Goal: Task Accomplishment & Management: Manage account settings

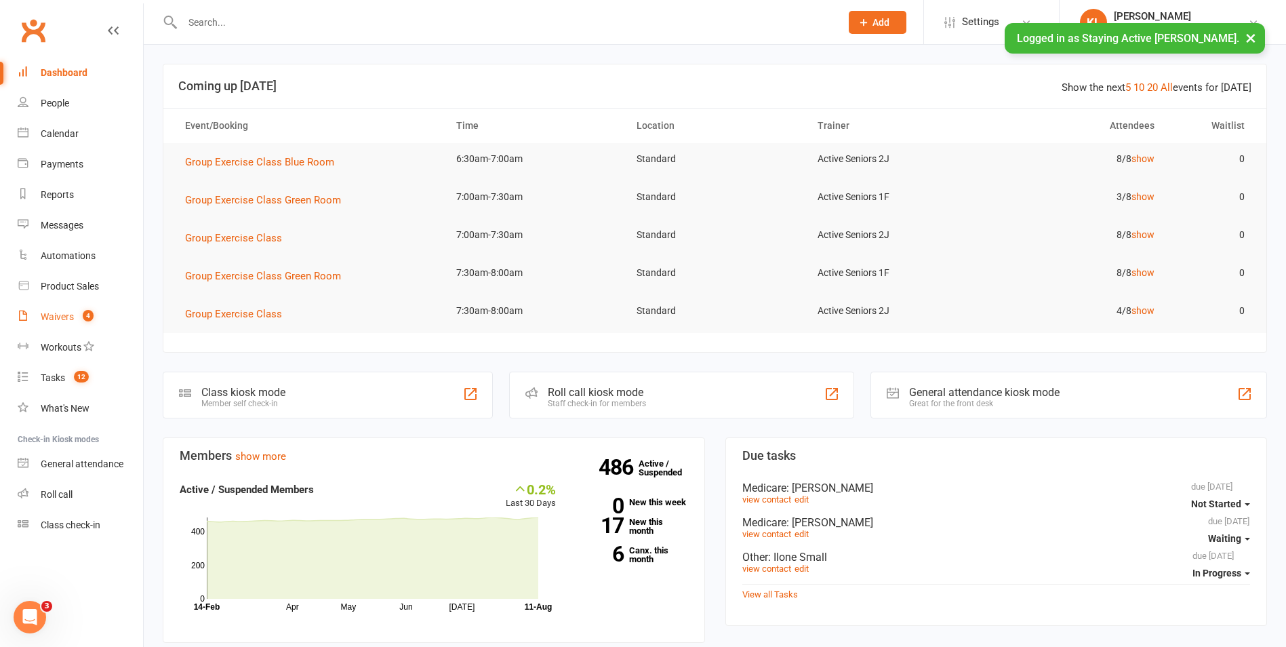
click at [66, 310] on link "Waivers 4" at bounding box center [80, 317] width 125 height 31
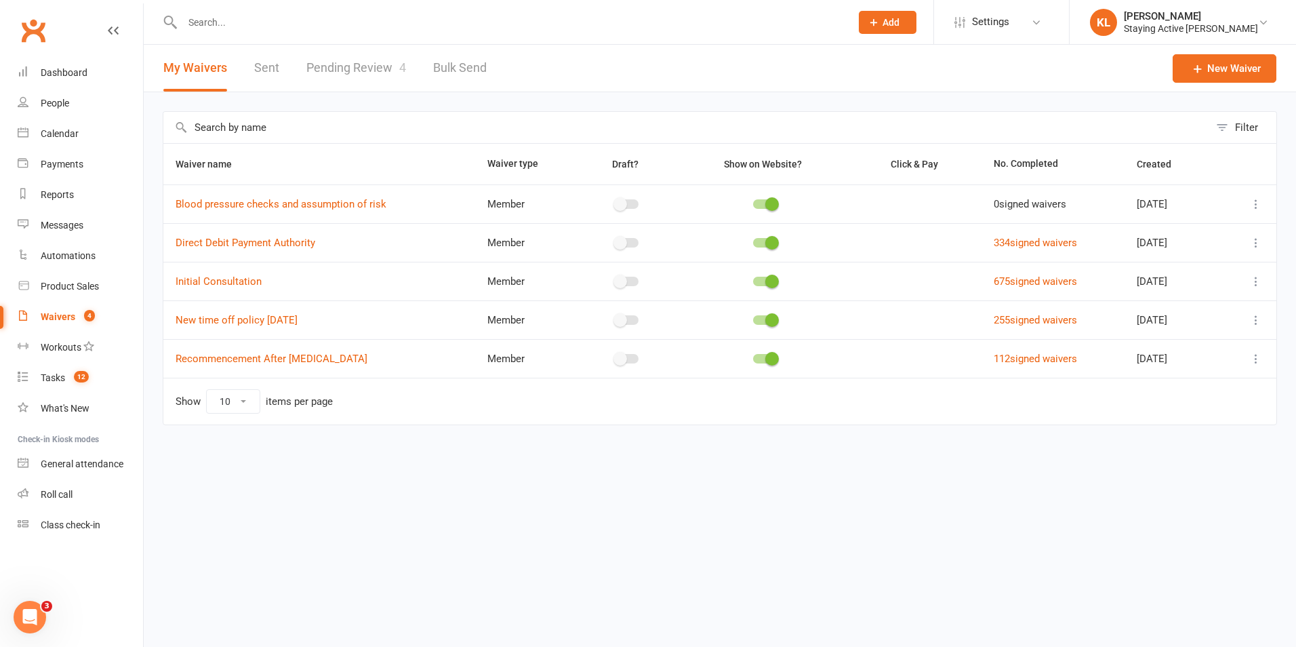
click at [357, 56] on link "Pending Review 4" at bounding box center [356, 68] width 100 height 47
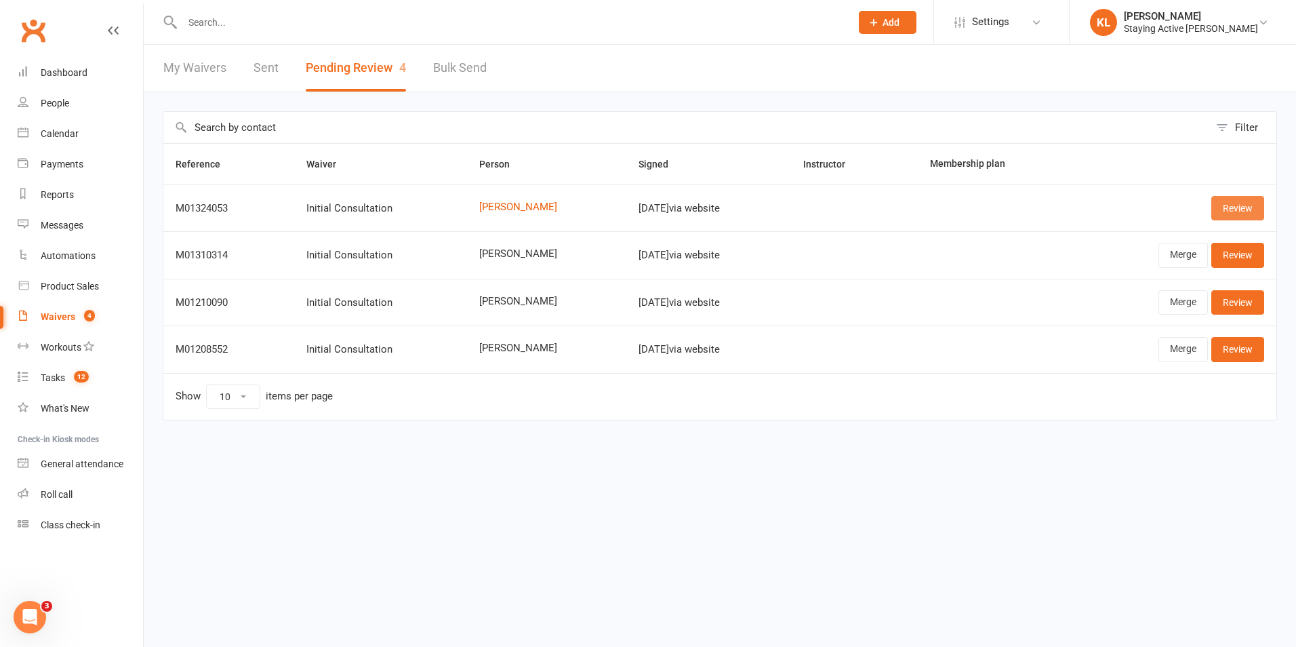
click at [1215, 204] on link "Review" at bounding box center [1238, 208] width 53 height 24
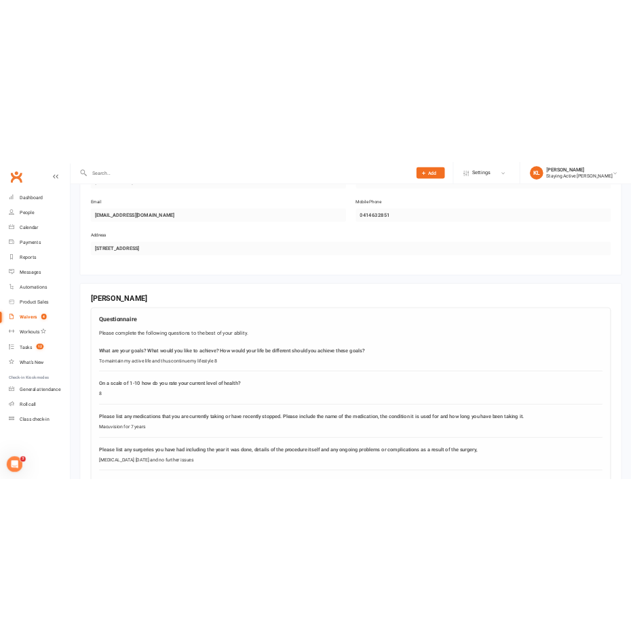
scroll to position [746, 0]
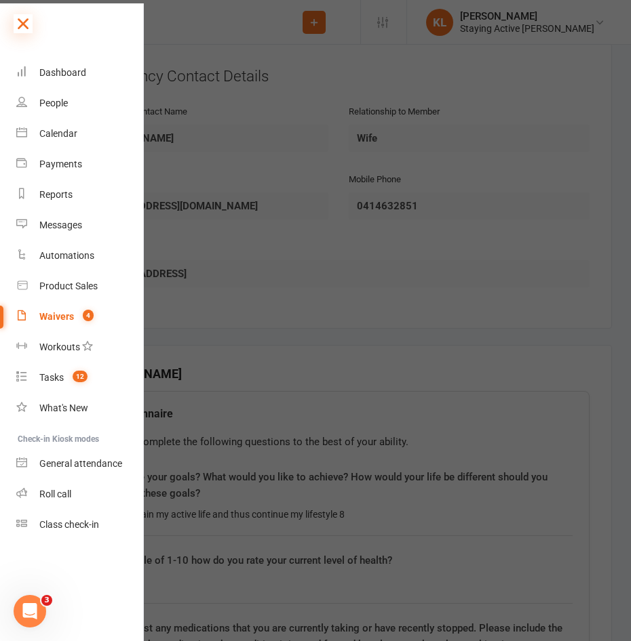
click at [17, 16] on icon at bounding box center [23, 23] width 19 height 19
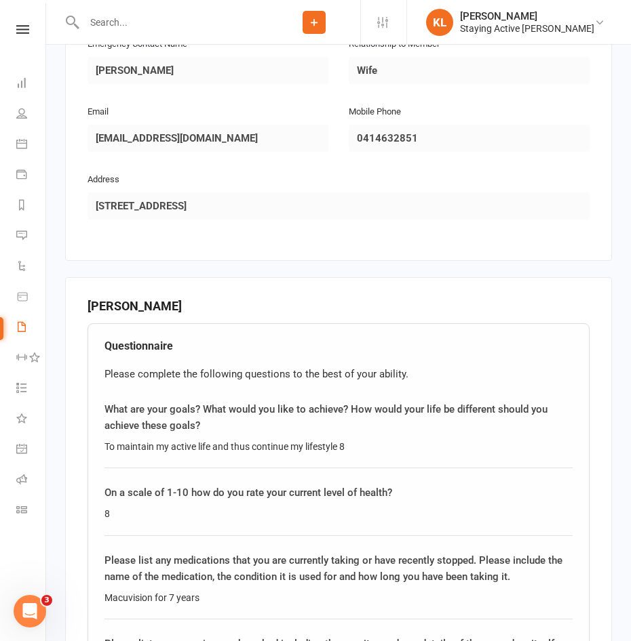
scroll to position [774, 0]
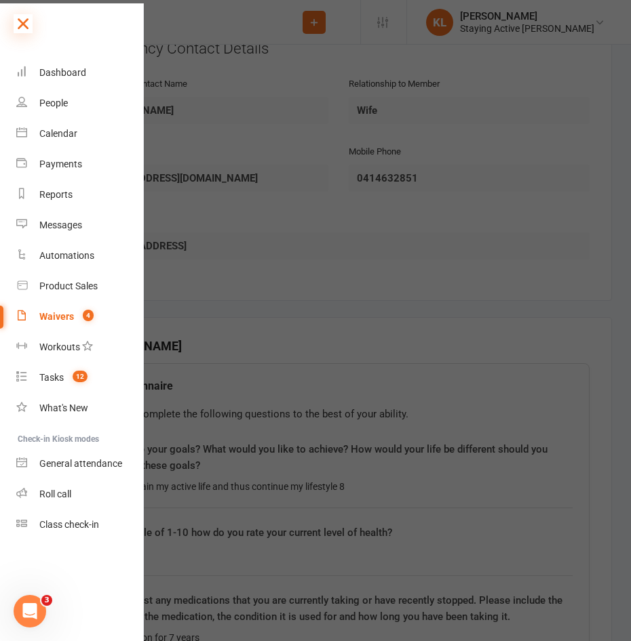
click at [22, 25] on icon at bounding box center [23, 23] width 19 height 19
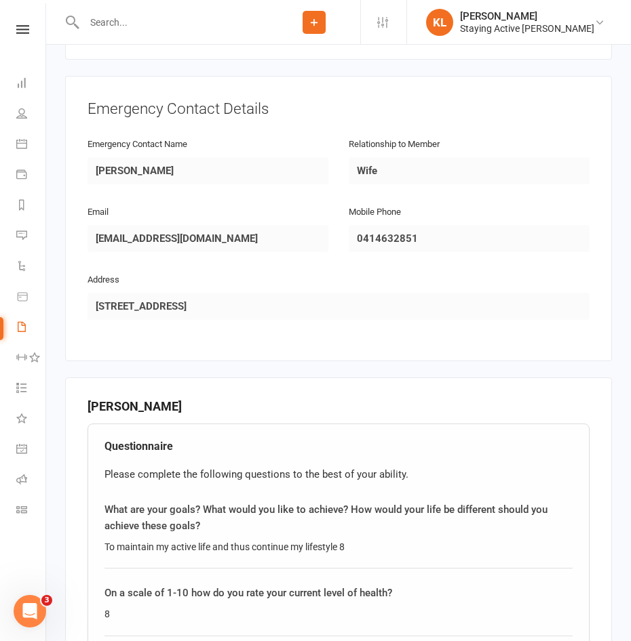
scroll to position [706, 0]
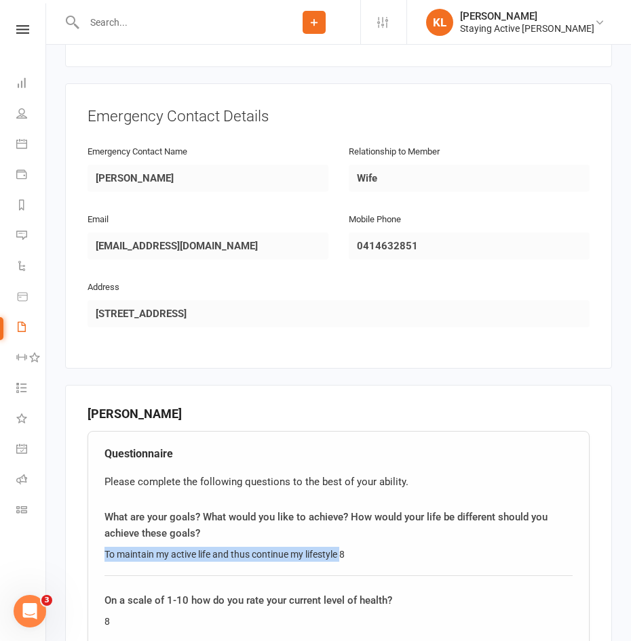
drag, startPoint x: 102, startPoint y: 475, endPoint x: 343, endPoint y: 480, distance: 240.8
copy div "To maintain my active life and thus continue my lifestyle"
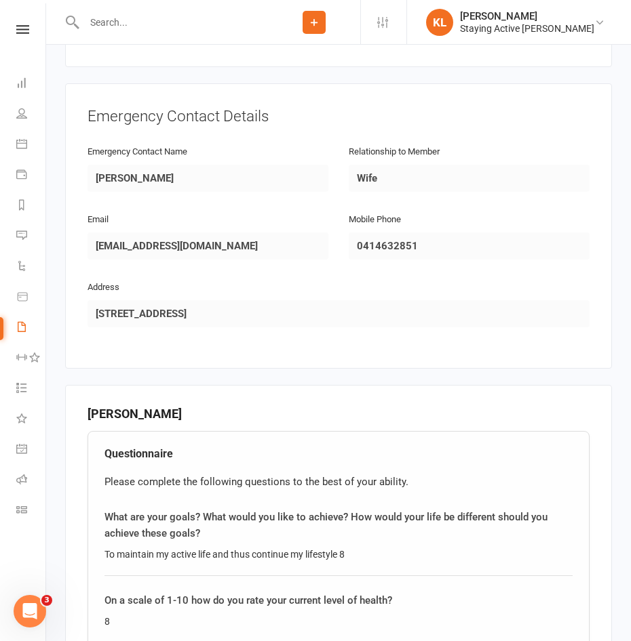
click at [146, 614] on div "8" at bounding box center [338, 621] width 468 height 15
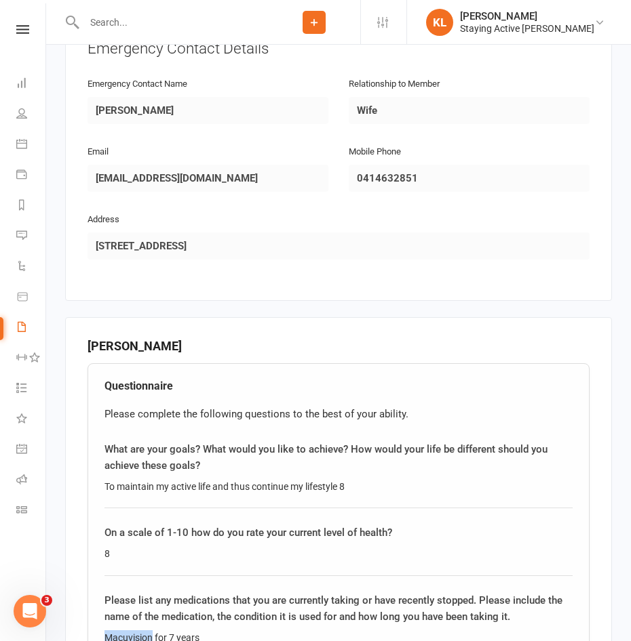
drag, startPoint x: 103, startPoint y: 551, endPoint x: 152, endPoint y: 551, distance: 48.8
copy div "Macuvision"
click at [138, 525] on div "On a scale of 1-10 how do you rate your current level of health? 8" at bounding box center [338, 550] width 468 height 51
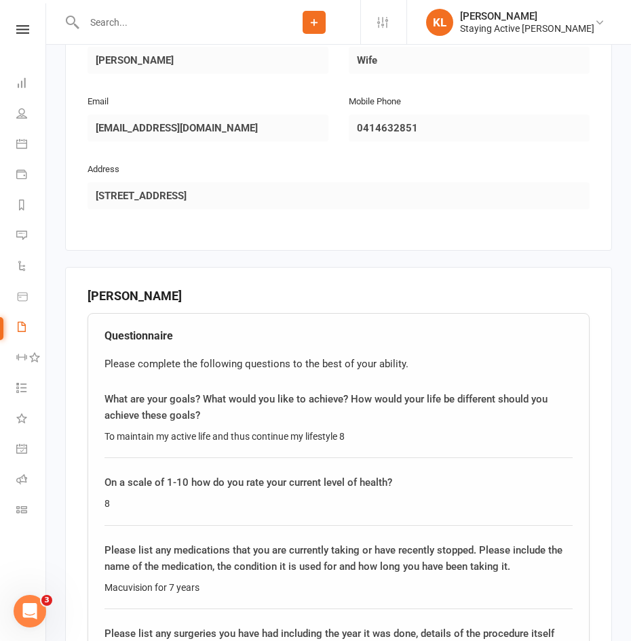
scroll to position [909, 0]
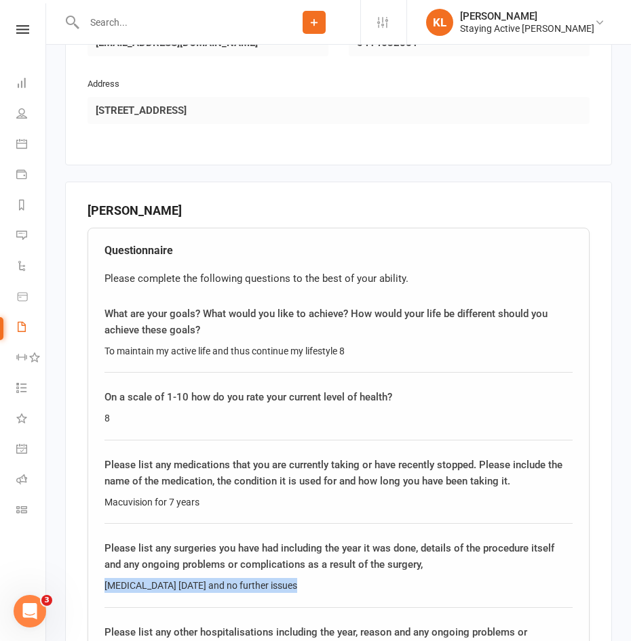
drag, startPoint x: 104, startPoint y: 504, endPoint x: 297, endPoint y: 502, distance: 192.6
click at [297, 578] on div "[MEDICAL_DATA] [DATE] and no further issues" at bounding box center [338, 585] width 468 height 15
copy div "[MEDICAL_DATA] [DATE] and no further issues"
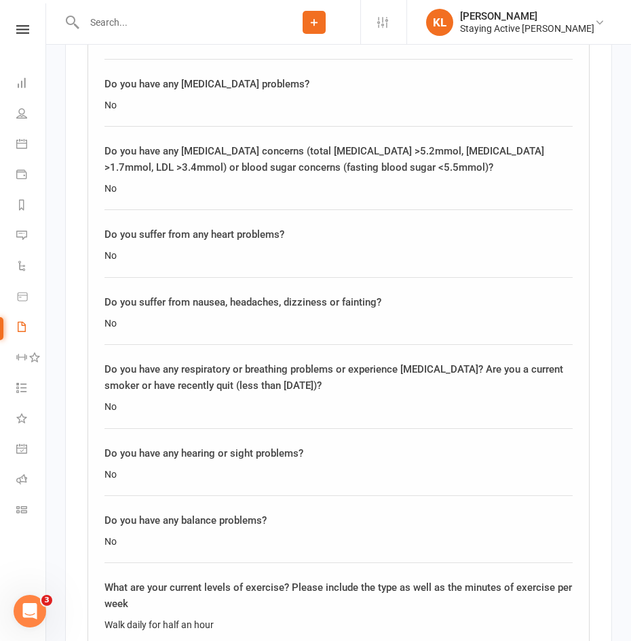
scroll to position [1859, 0]
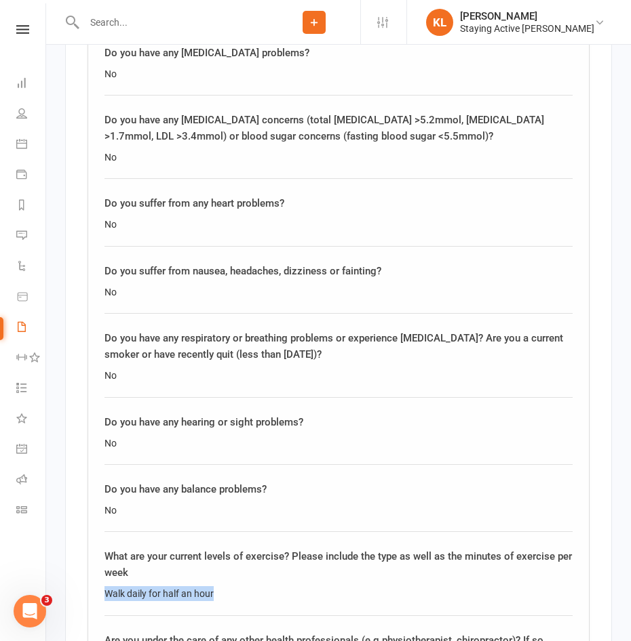
drag, startPoint x: 101, startPoint y: 492, endPoint x: 215, endPoint y: 500, distance: 114.3
click at [215, 500] on div "Questionnaire Please complete the following questions to the best of your abili…" at bounding box center [338, 401] width 502 height 2244
click at [197, 503] on div "No" at bounding box center [338, 510] width 468 height 15
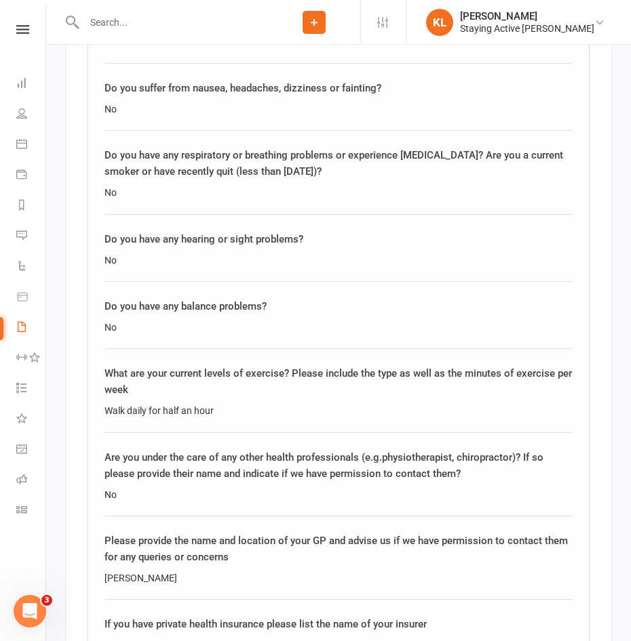
scroll to position [2062, 0]
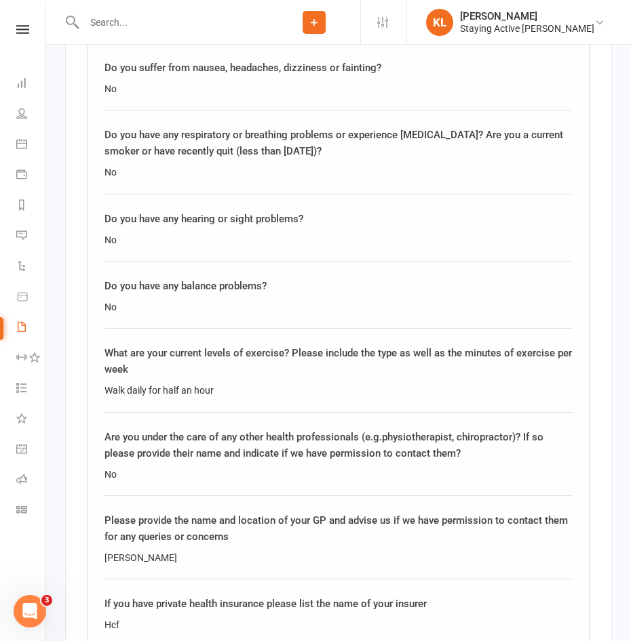
drag, startPoint x: 102, startPoint y: 460, endPoint x: 176, endPoint y: 460, distance: 73.9
click at [176, 460] on div "Questionnaire Please complete the following questions to the best of your abili…" at bounding box center [338, 197] width 502 height 2244
copy div "[PERSON_NAME]"
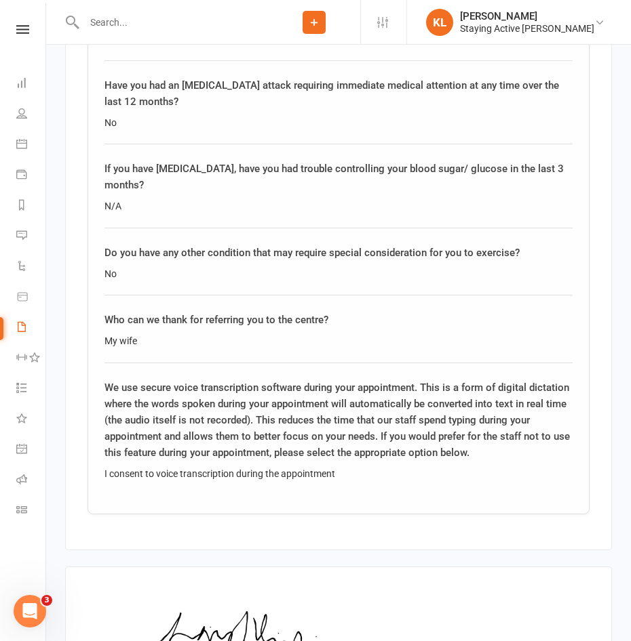
scroll to position [2935, 0]
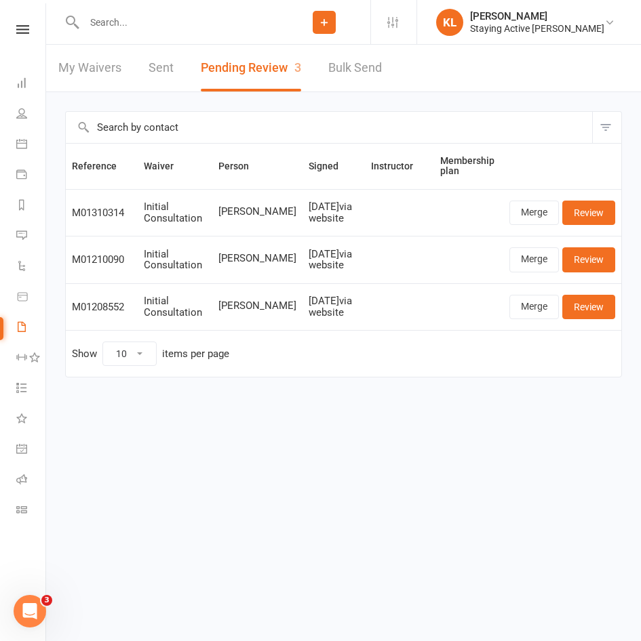
click at [124, 22] on input "text" at bounding box center [179, 22] width 198 height 19
click at [122, 28] on input "text" at bounding box center [179, 22] width 198 height 19
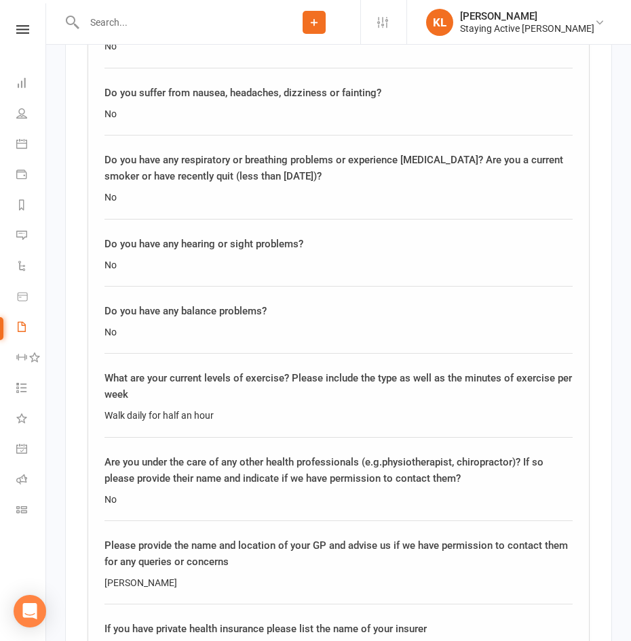
scroll to position [1994, 0]
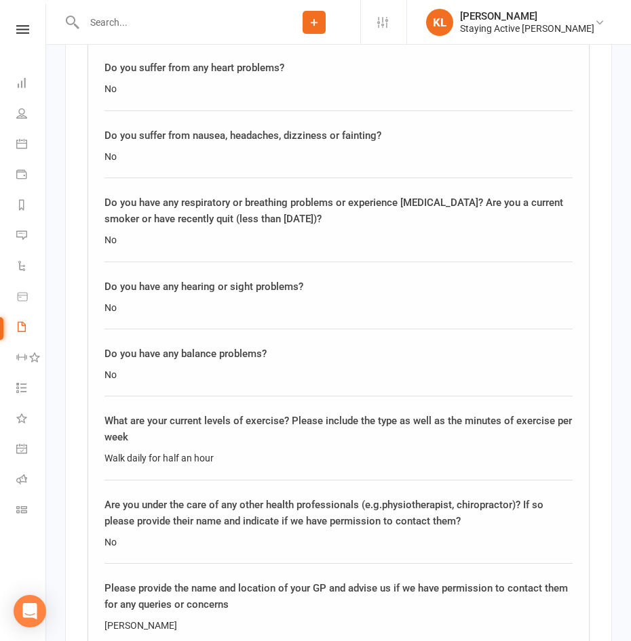
click at [157, 26] on input "text" at bounding box center [174, 22] width 188 height 19
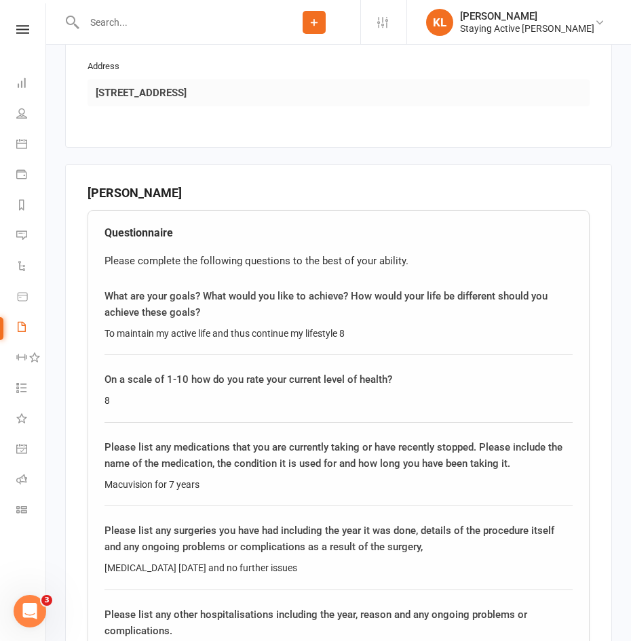
scroll to position [706, 0]
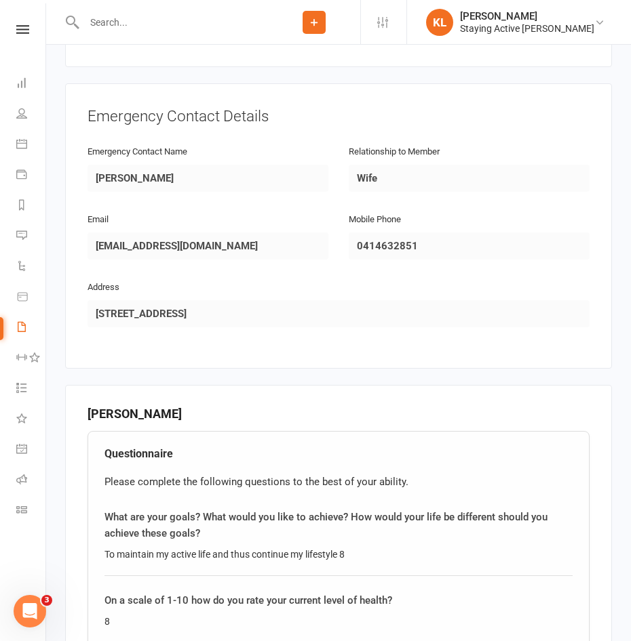
click at [165, 24] on input "text" at bounding box center [174, 22] width 188 height 19
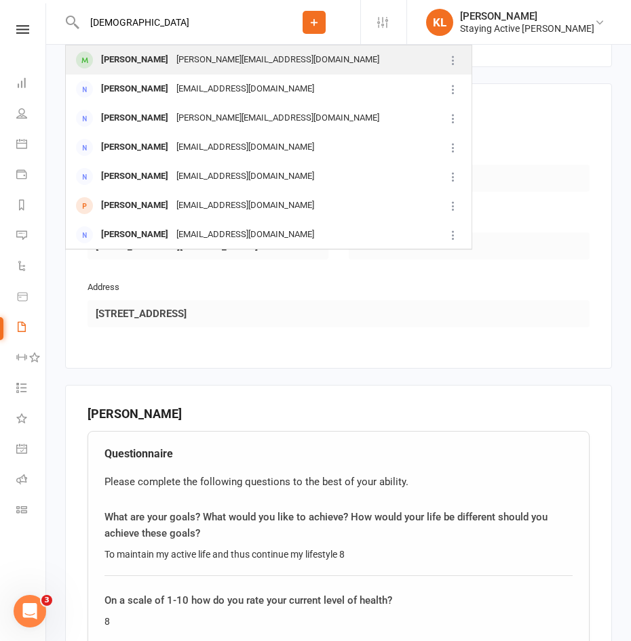
type input "[DEMOGRAPHIC_DATA]"
click at [121, 60] on div "[PERSON_NAME]" at bounding box center [134, 60] width 75 height 20
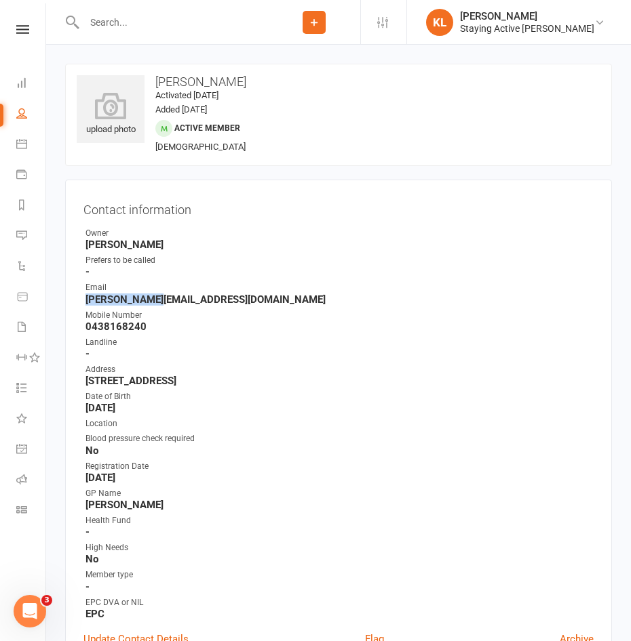
drag, startPoint x: 82, startPoint y: 298, endPoint x: 162, endPoint y: 304, distance: 80.2
click at [162, 304] on div "Contact information Owner [PERSON_NAME] Prefers to be called - Email [PERSON_NA…" at bounding box center [338, 431] width 547 height 502
copy strong "[PERSON_NAME][EMAIL_ADDRESS][DOMAIN_NAME]"
click at [321, 206] on h3 "Contact information" at bounding box center [338, 207] width 510 height 19
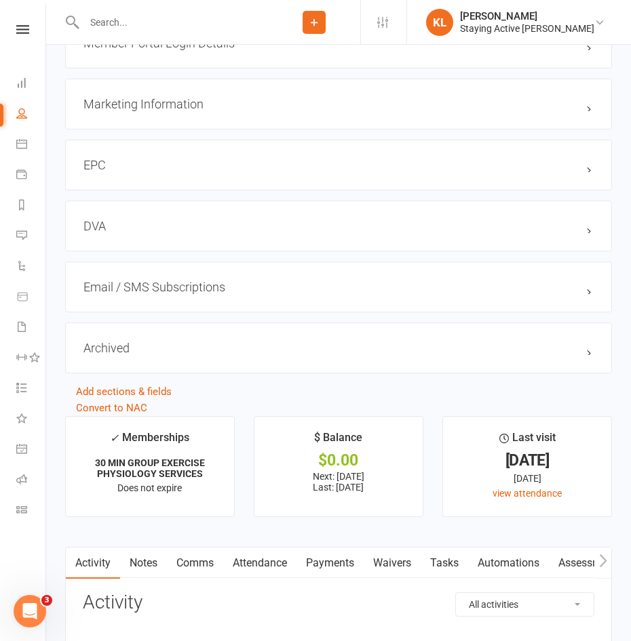
scroll to position [1695, 0]
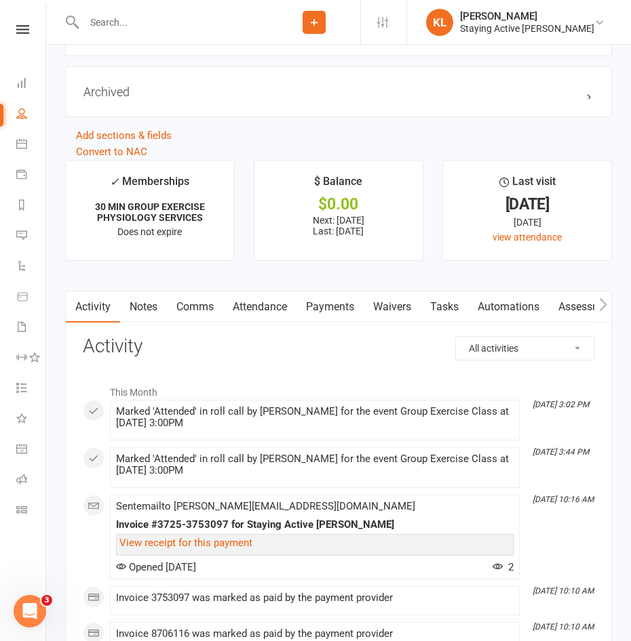
click at [277, 312] on link "Attendance" at bounding box center [259, 307] width 73 height 31
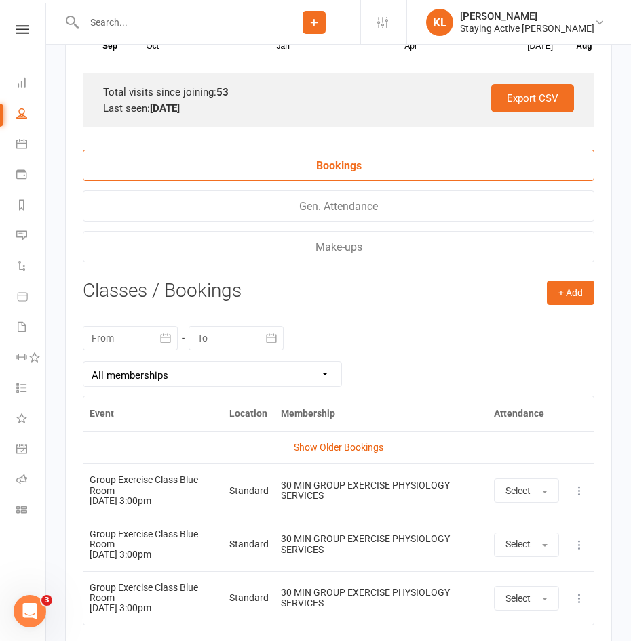
scroll to position [2117, 0]
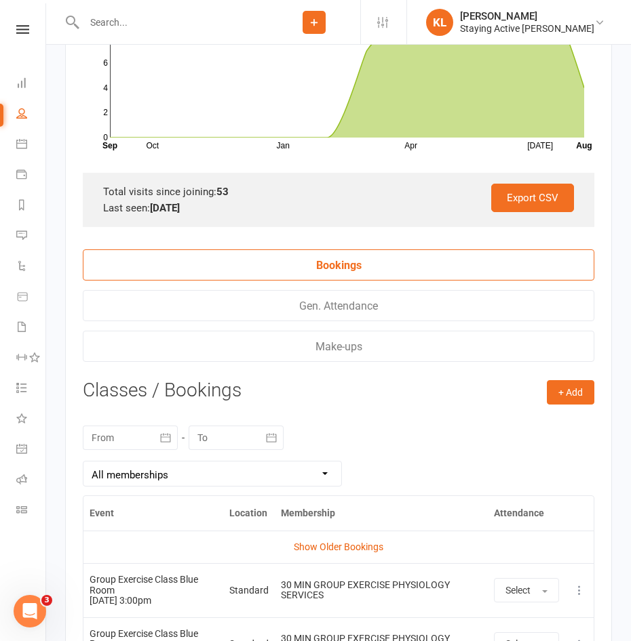
click at [104, 24] on input "text" at bounding box center [174, 22] width 188 height 19
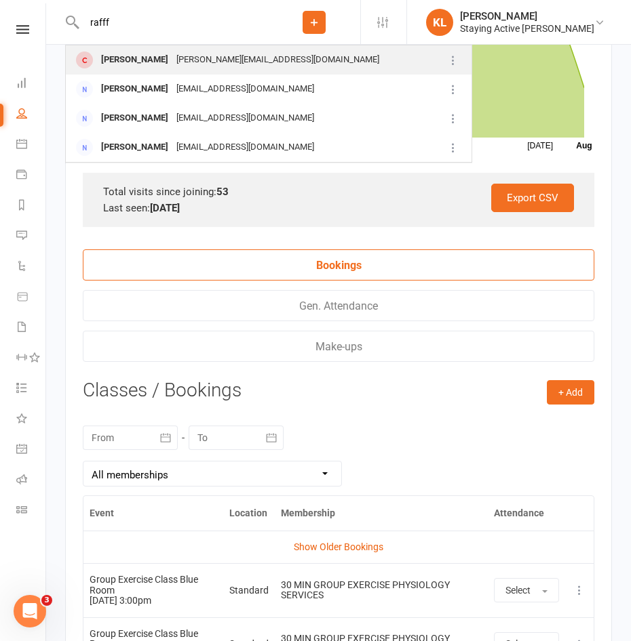
type input "rafff"
click at [128, 51] on div "[PERSON_NAME]" at bounding box center [134, 60] width 75 height 20
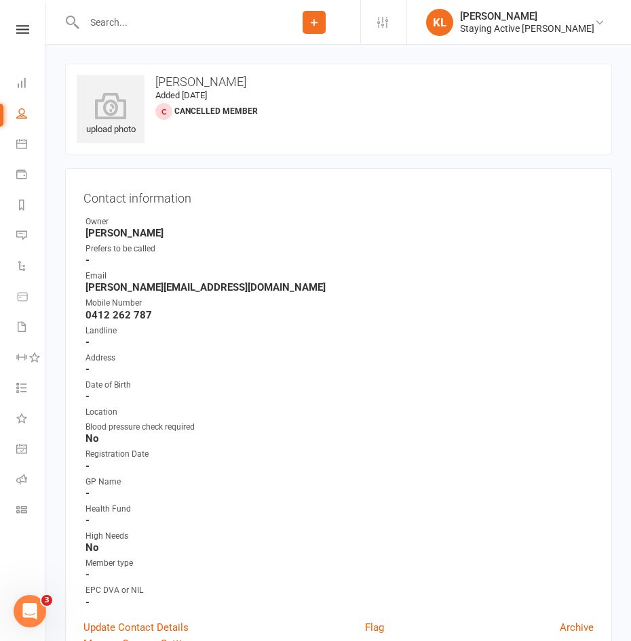
click at [118, 24] on input "text" at bounding box center [174, 22] width 188 height 19
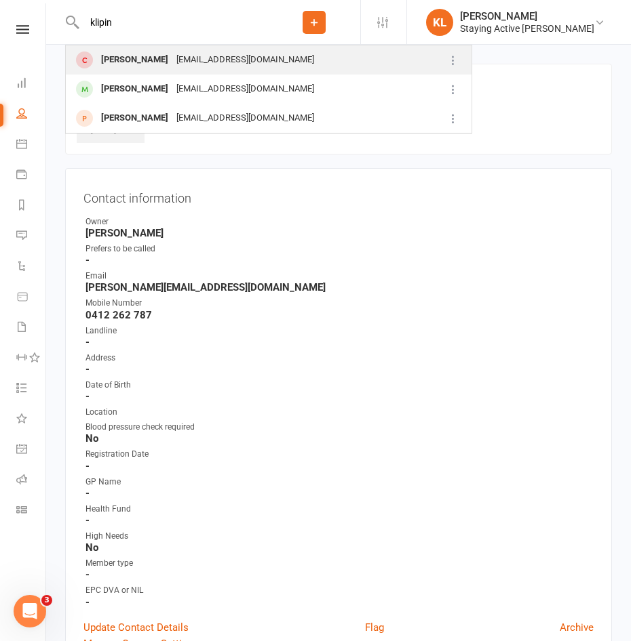
type input "klipin"
click at [121, 64] on div "[PERSON_NAME]" at bounding box center [134, 60] width 75 height 20
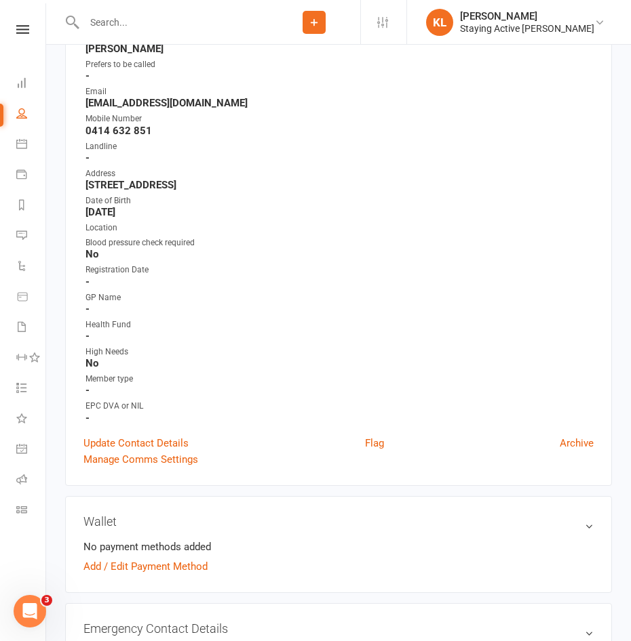
scroll to position [203, 0]
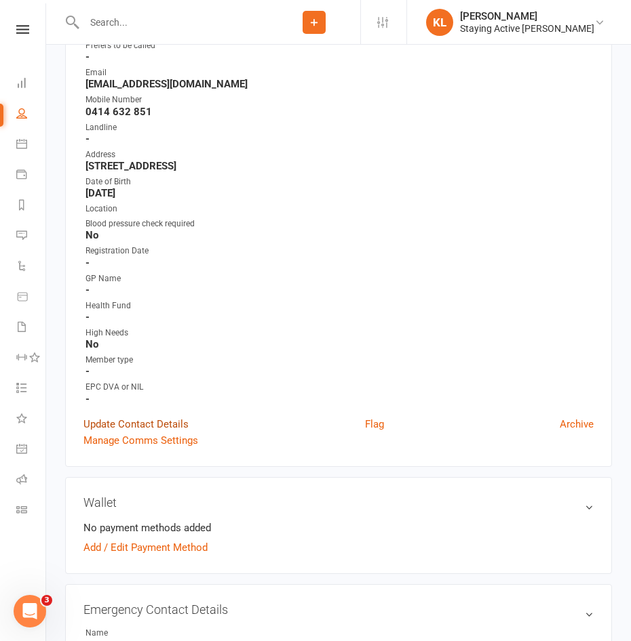
click at [115, 423] on link "Update Contact Details" at bounding box center [135, 424] width 105 height 16
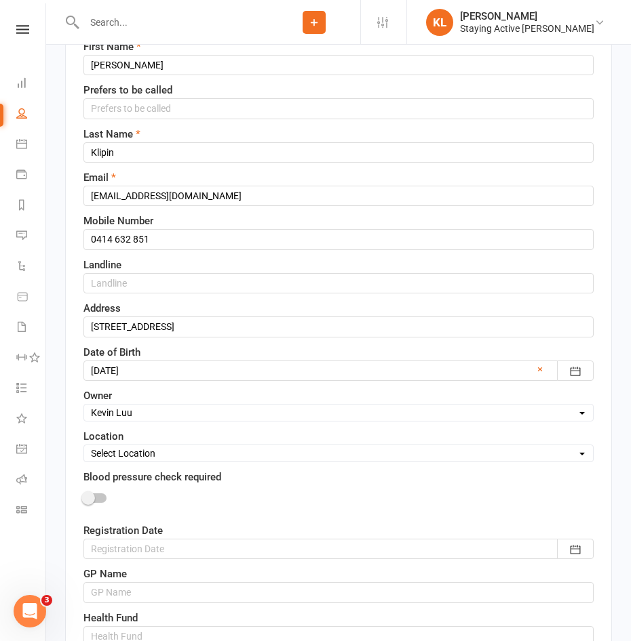
scroll to position [199, 0]
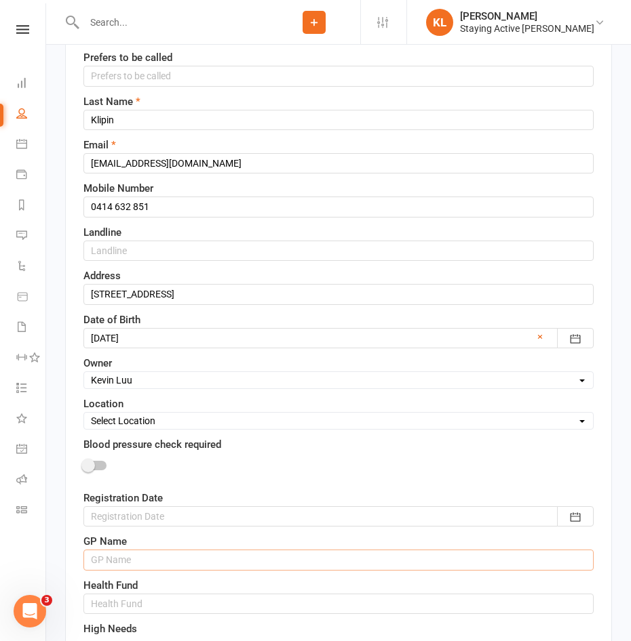
click at [113, 560] on input "text" at bounding box center [338, 560] width 510 height 20
click at [186, 563] on input "[PERSON_NAME] -" at bounding box center [338, 560] width 510 height 20
click at [186, 562] on input "[PERSON_NAME] [PERSON_NAME]" at bounding box center [338, 560] width 510 height 20
click at [192, 559] on input "[PERSON_NAME] [PERSON_NAME]" at bounding box center [338, 560] width 510 height 20
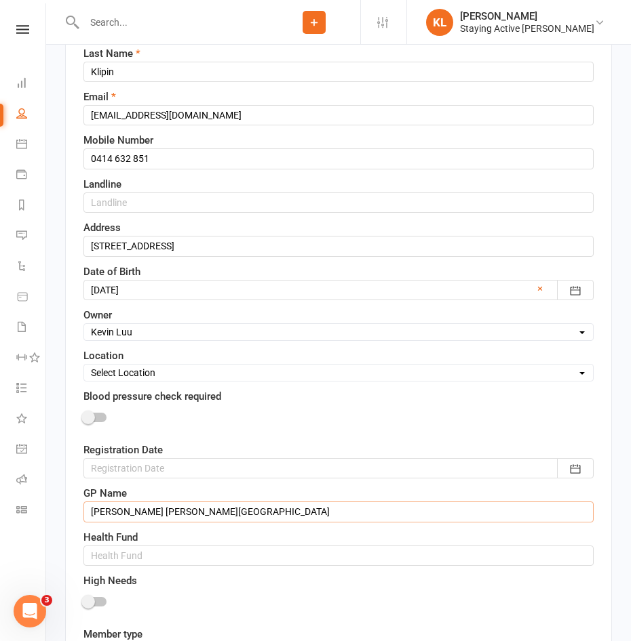
scroll to position [335, 0]
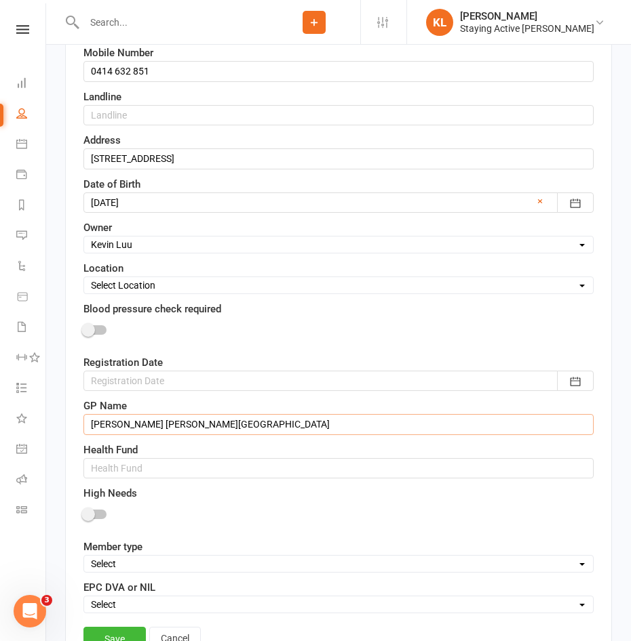
type input "[PERSON_NAME] [PERSON_NAME][GEOGRAPHIC_DATA]"
click at [113, 467] on input "text" at bounding box center [338, 468] width 510 height 20
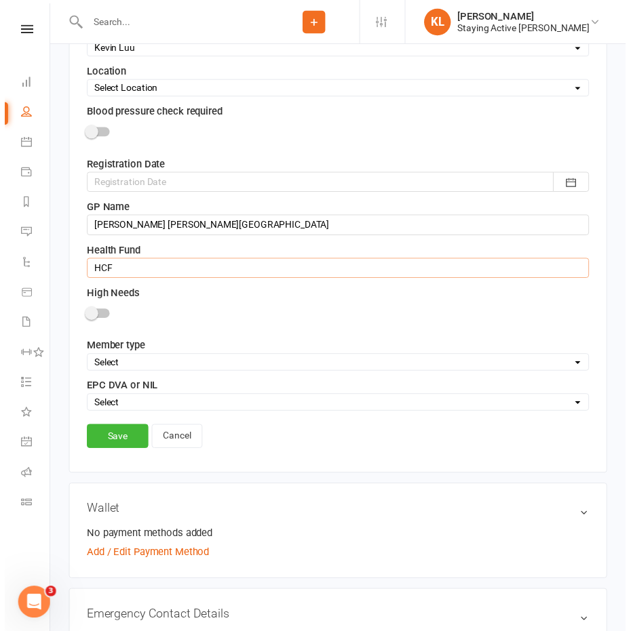
scroll to position [538, 0]
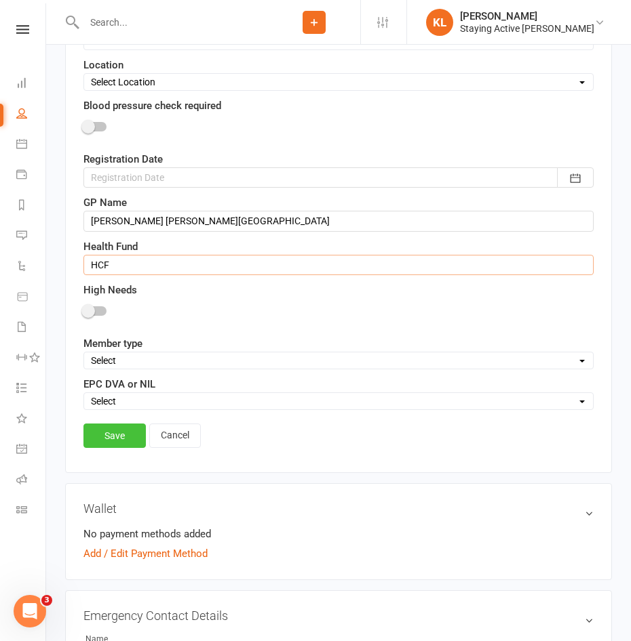
type input "HCF"
click at [119, 439] on link "Save" at bounding box center [114, 436] width 62 height 24
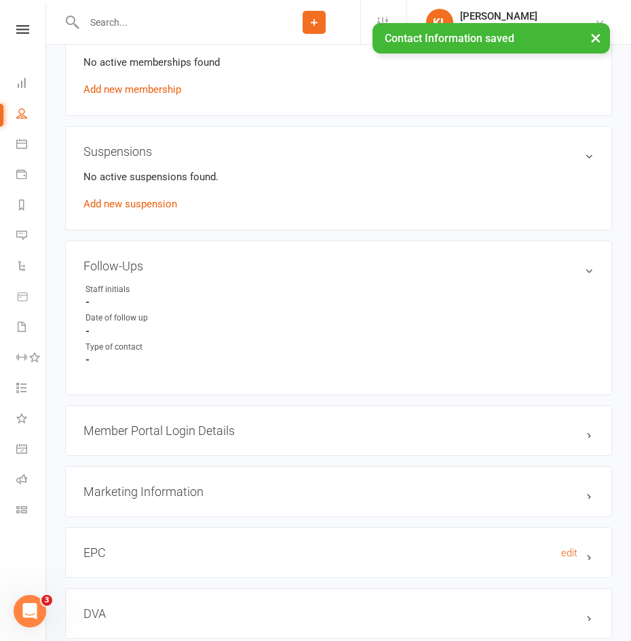
scroll to position [1013, 0]
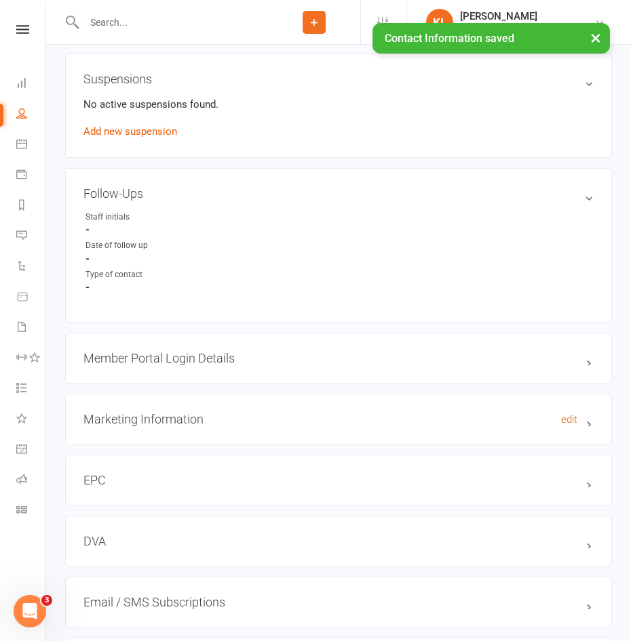
click at [168, 419] on h3 "Marketing Information edit" at bounding box center [338, 419] width 510 height 14
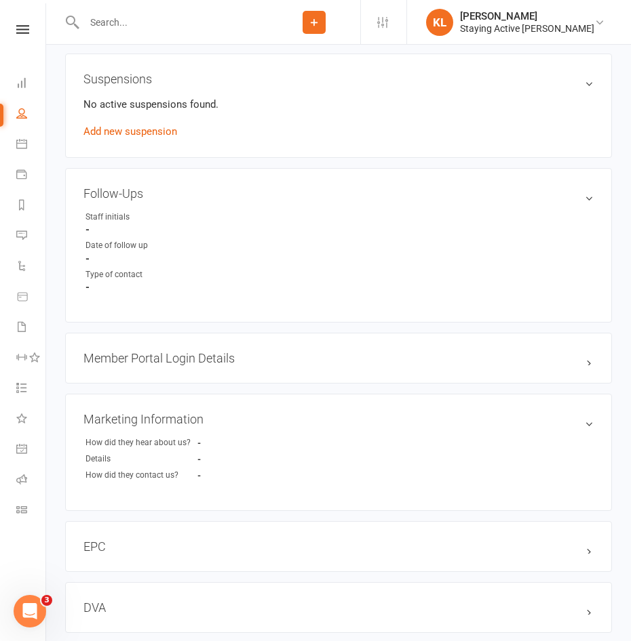
click at [590, 431] on div "Marketing Information edit How did they hear about us? - Details - How did they…" at bounding box center [338, 453] width 547 height 118
click at [589, 426] on h3 "Marketing Information edit" at bounding box center [338, 419] width 510 height 14
click at [547, 420] on h3 "Marketing Information edit" at bounding box center [338, 419] width 510 height 14
click at [557, 422] on h3 "Marketing Information edit" at bounding box center [338, 419] width 510 height 14
click at [568, 424] on link "edit" at bounding box center [569, 420] width 16 height 12
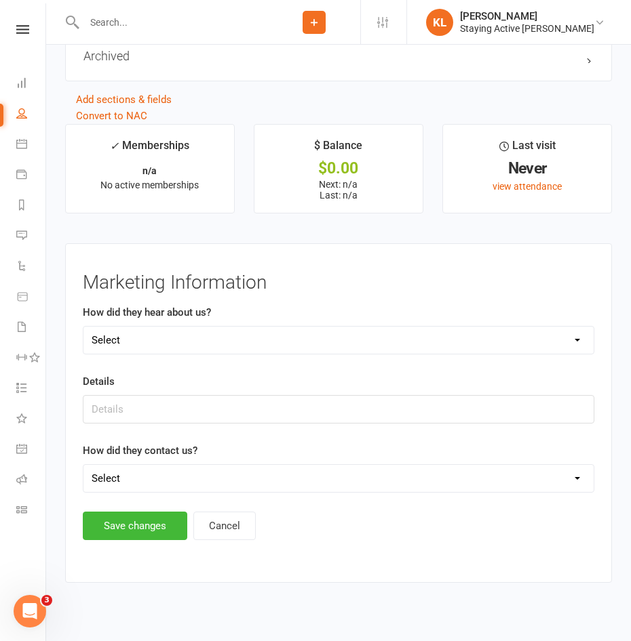
scroll to position [1709, 0]
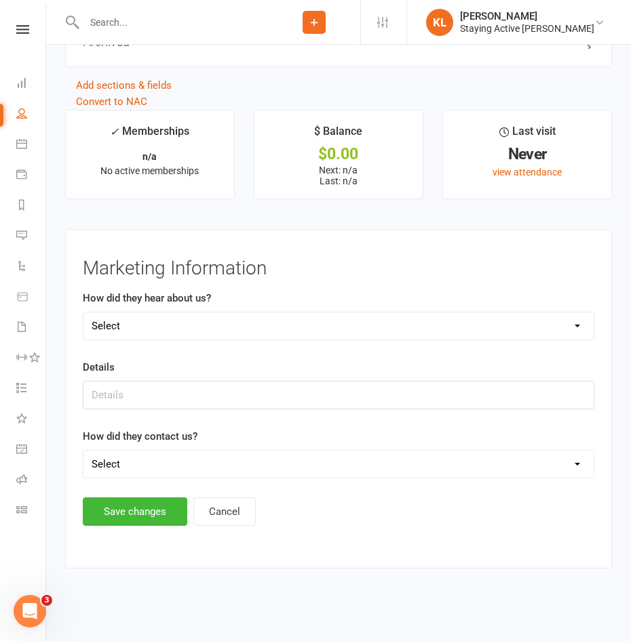
click at [125, 332] on select "Select Online- Google/Website Through A Friend TV Walk by Facebook Other GP All…" at bounding box center [338, 326] width 510 height 27
select select "Through A Friend"
click at [83, 313] on select "Select Online- Google/Website Through A Friend TV Walk by Facebook Other GP All…" at bounding box center [338, 326] width 510 height 27
click at [115, 395] on input "text" at bounding box center [338, 395] width 511 height 28
type input "[PERSON_NAME] (member)"
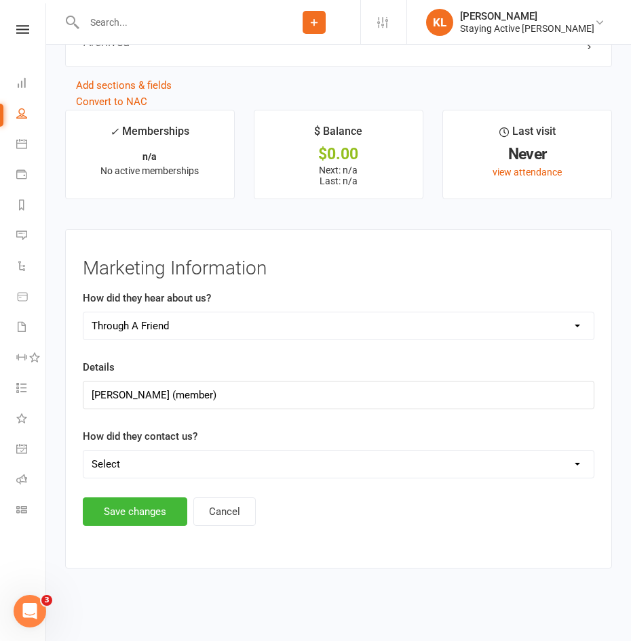
click at [122, 472] on select "Select Phone Email In-Facility" at bounding box center [338, 464] width 510 height 27
select select "In-Facility"
click at [83, 451] on select "Select Phone Email In-Facility" at bounding box center [338, 464] width 510 height 27
click at [106, 504] on button "Save changes" at bounding box center [135, 512] width 104 height 28
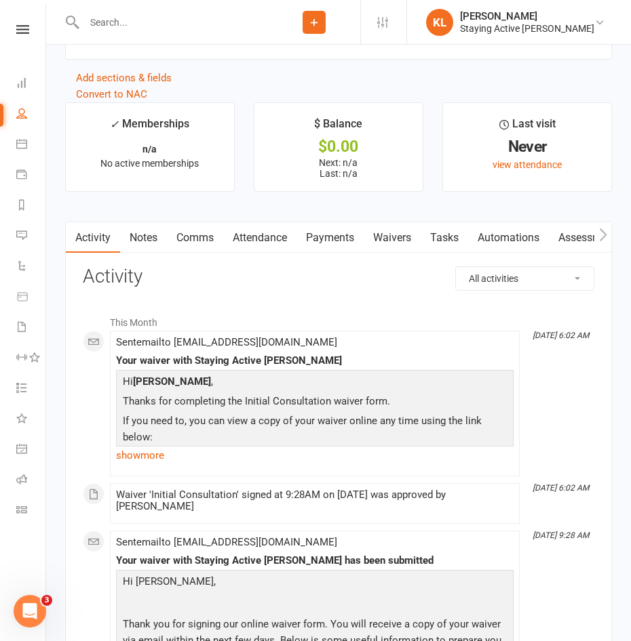
click at [384, 248] on link "Waivers" at bounding box center [391, 237] width 57 height 31
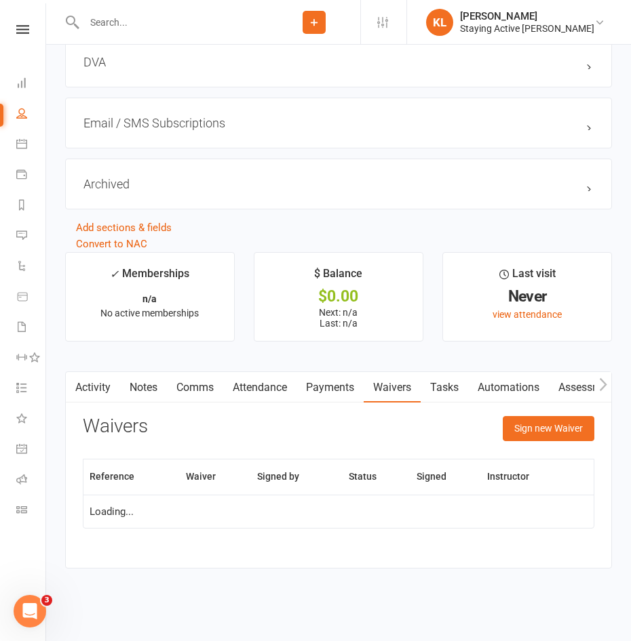
scroll to position [1577, 0]
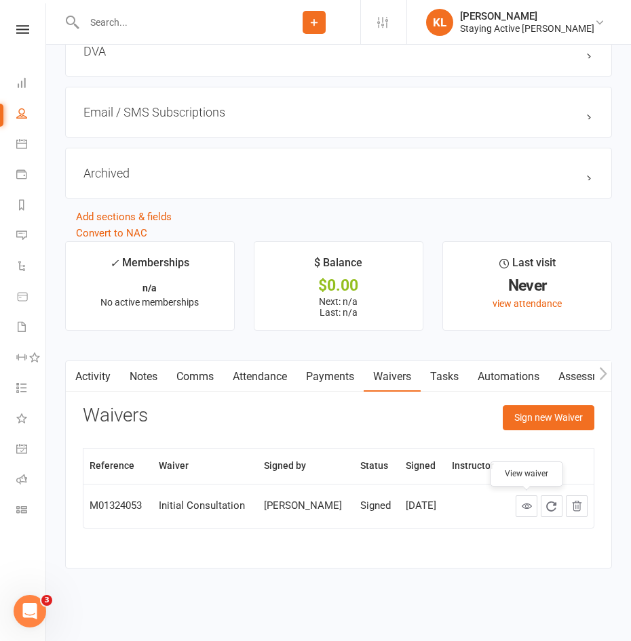
click at [520, 510] on link at bounding box center [526, 507] width 22 height 22
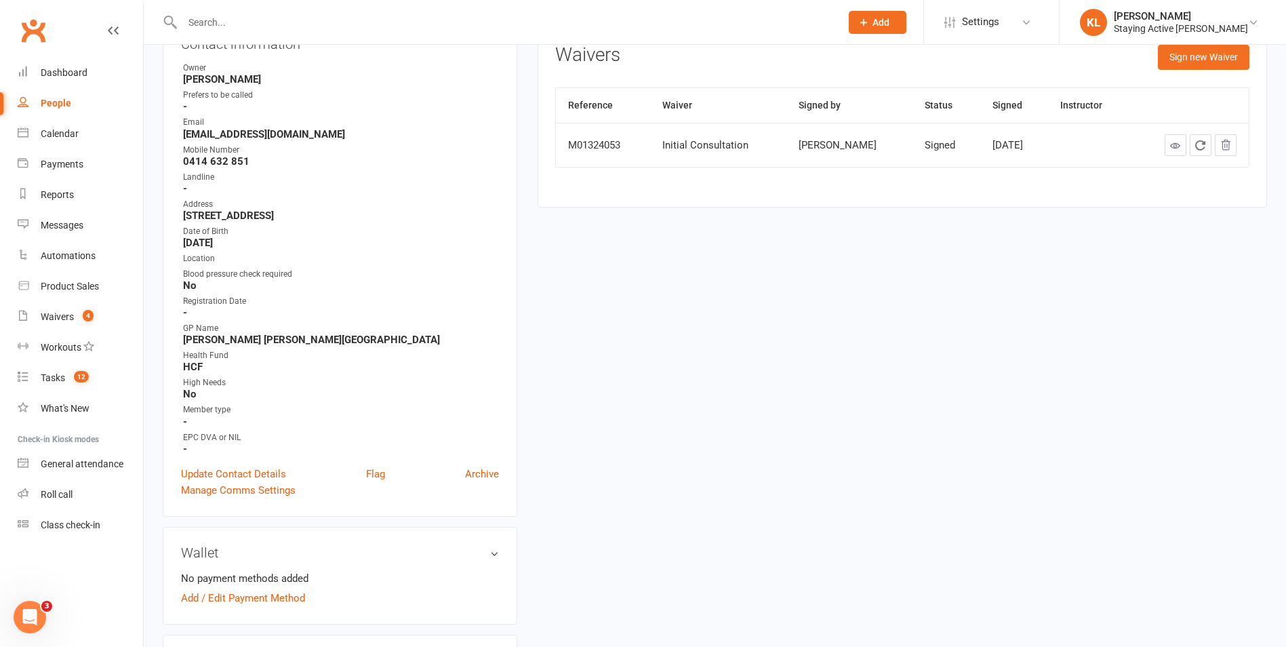
scroll to position [0, 0]
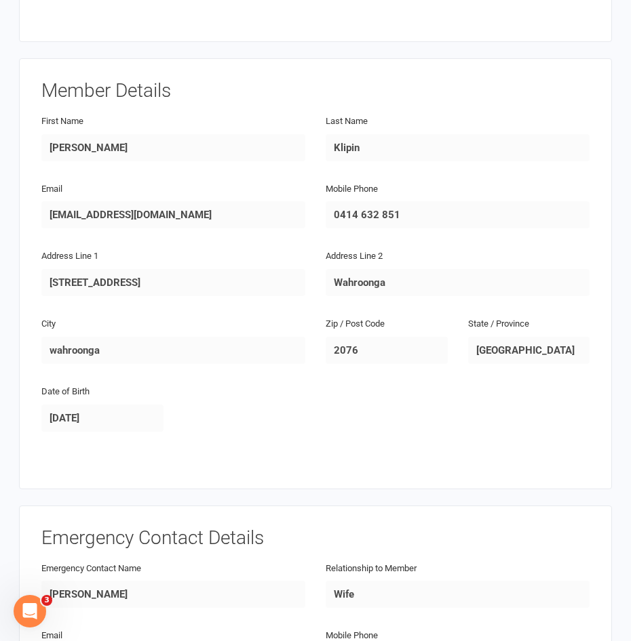
click at [297, 383] on div "Date of Birth 1937-03-18" at bounding box center [315, 417] width 568 height 68
click at [167, 315] on div "City wahroonga" at bounding box center [173, 339] width 264 height 49
click at [152, 378] on div "Member Details First Name Lewis Last Name Klipin Email adieandlew@gmail.com Mob…" at bounding box center [315, 274] width 548 height 386
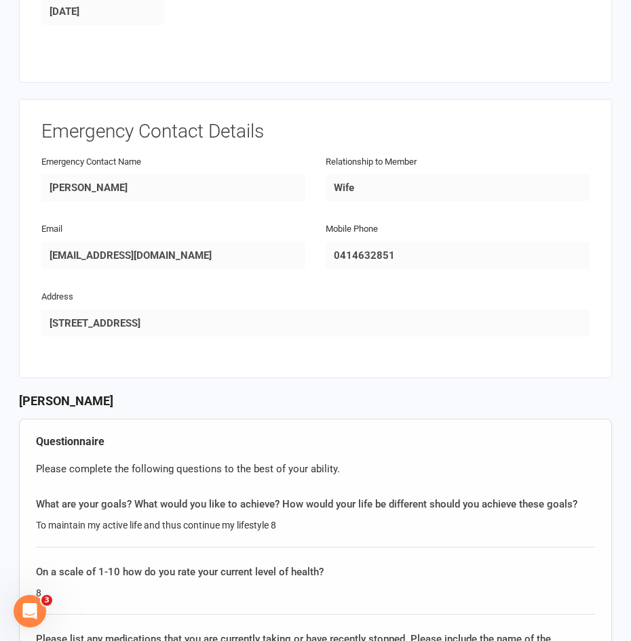
scroll to position [746, 0]
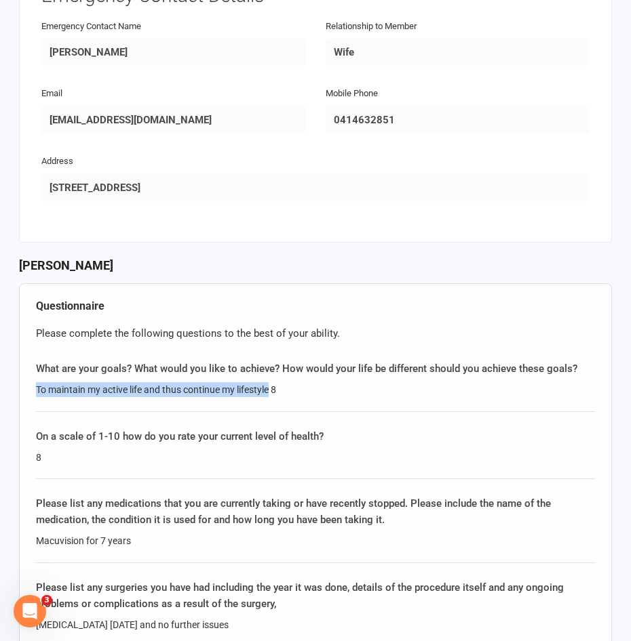
drag, startPoint x: 33, startPoint y: 307, endPoint x: 272, endPoint y: 305, distance: 239.4
copy div "To maintain my active life and thus continue my lifestyle"
drag, startPoint x: 32, startPoint y: 458, endPoint x: 83, endPoint y: 458, distance: 50.9
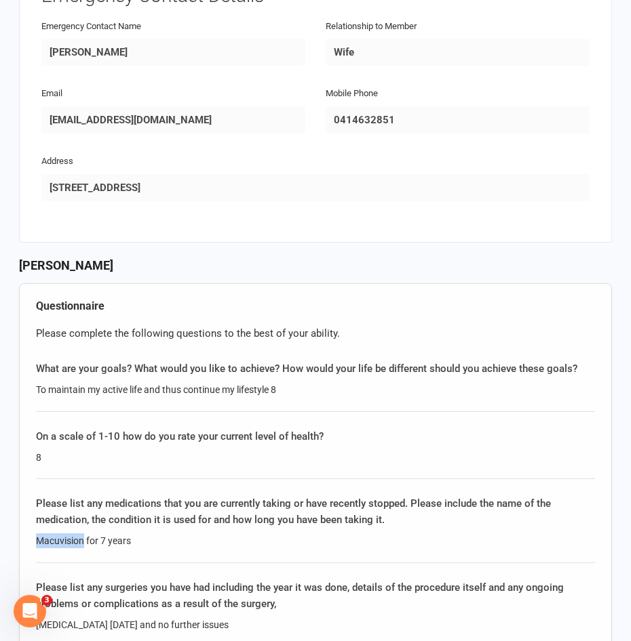
copy div "Macuvision"
click at [239, 450] on div "8" at bounding box center [315, 457] width 559 height 15
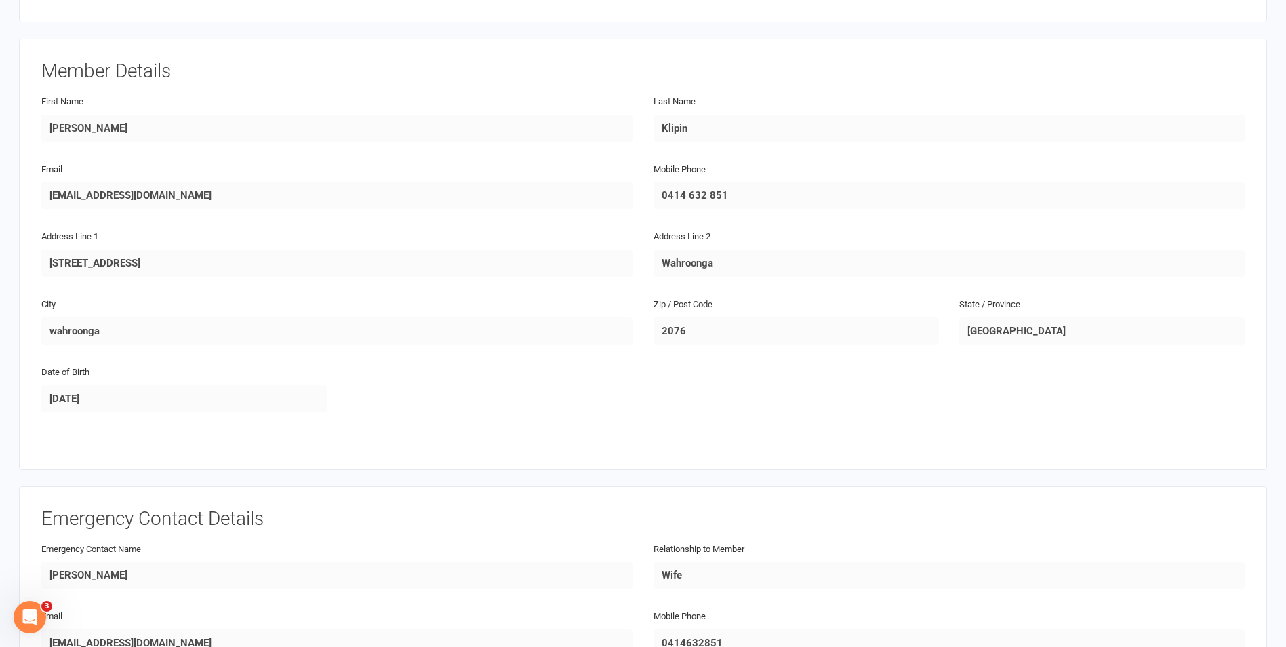
scroll to position [7, 0]
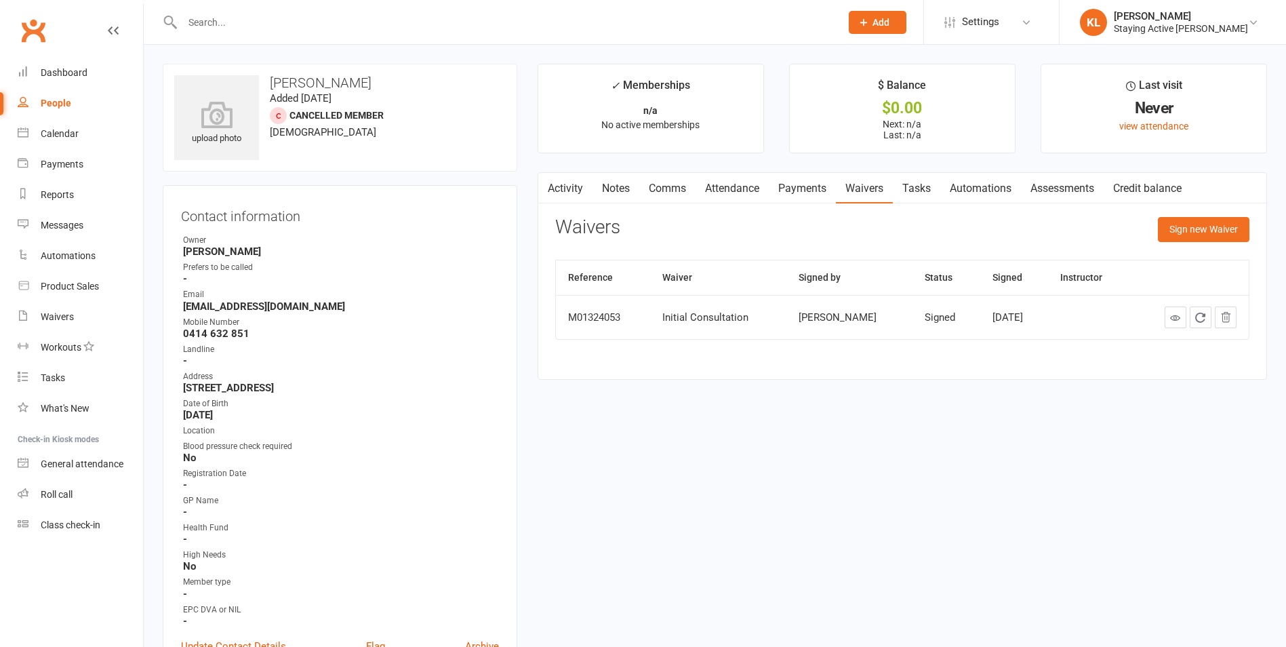
click at [378, 23] on input "text" at bounding box center [504, 22] width 653 height 19
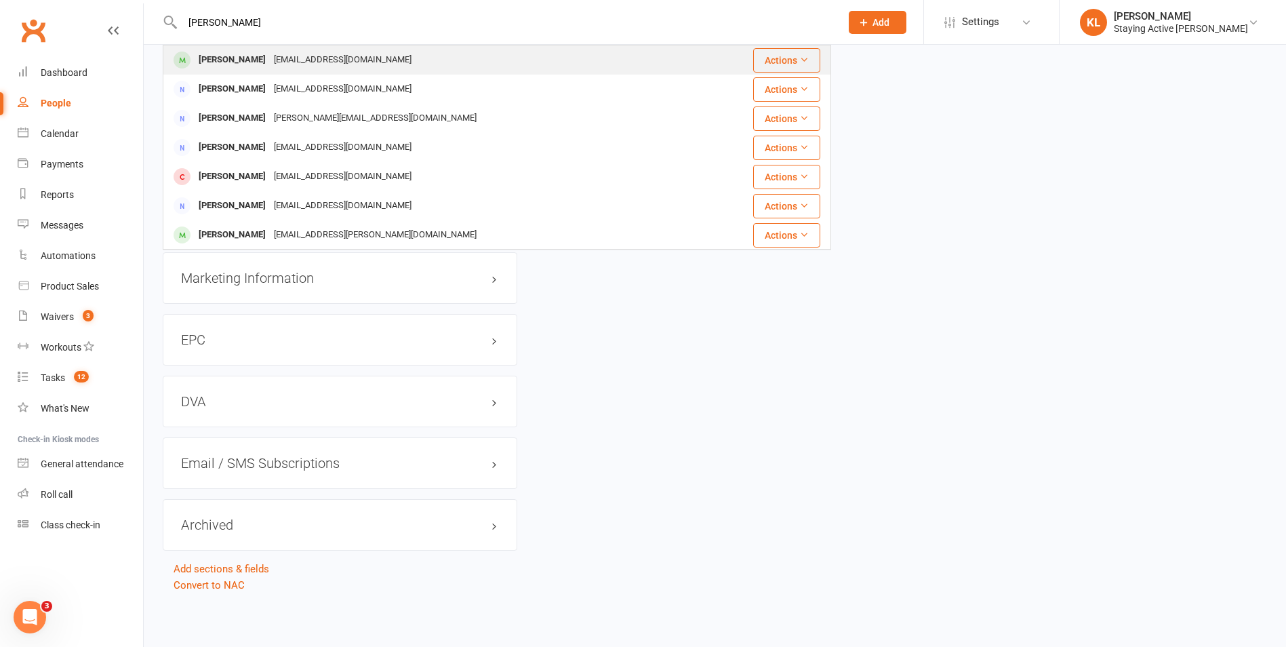
type input "carole"
click at [270, 53] on div "carolemleigh@gmail.com" at bounding box center [343, 60] width 146 height 20
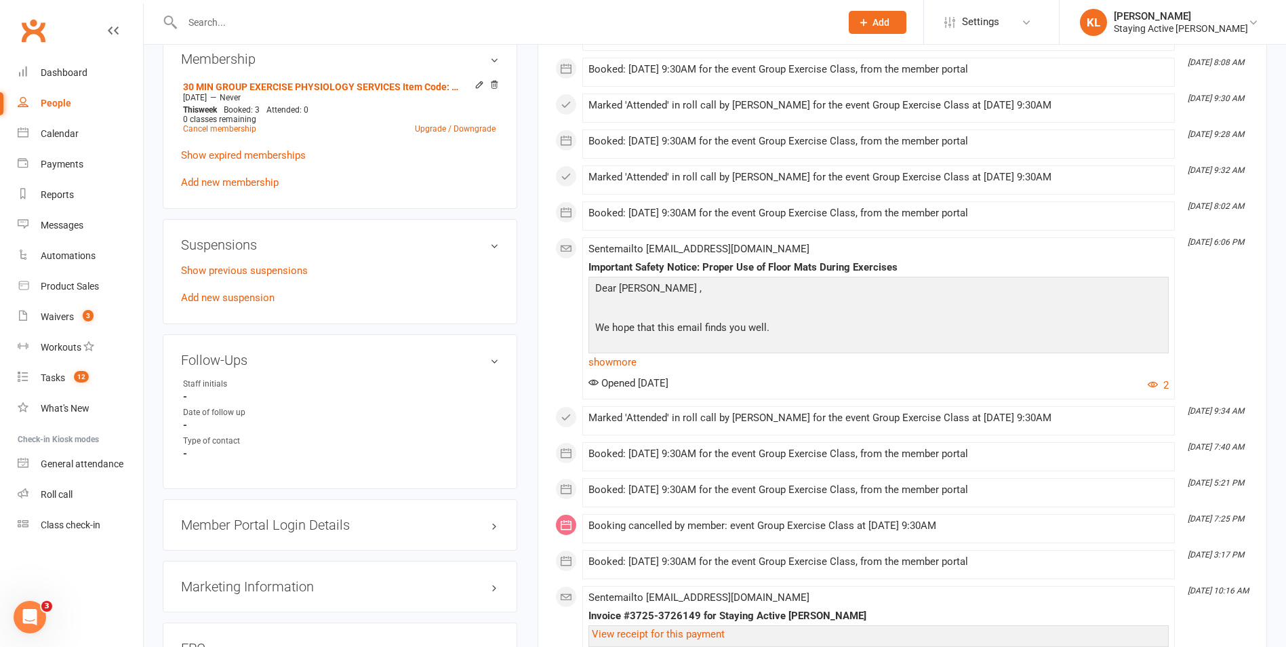
scroll to position [1017, 0]
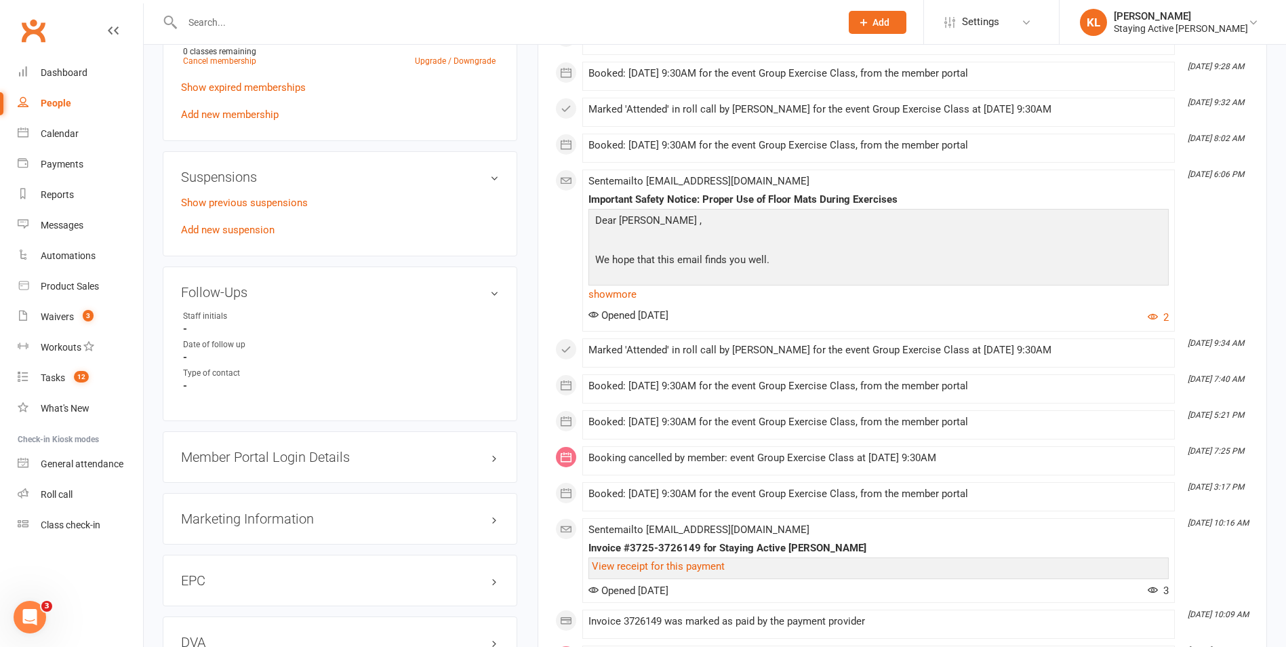
click at [495, 458] on h3 "Member Portal Login Details" at bounding box center [340, 457] width 318 height 15
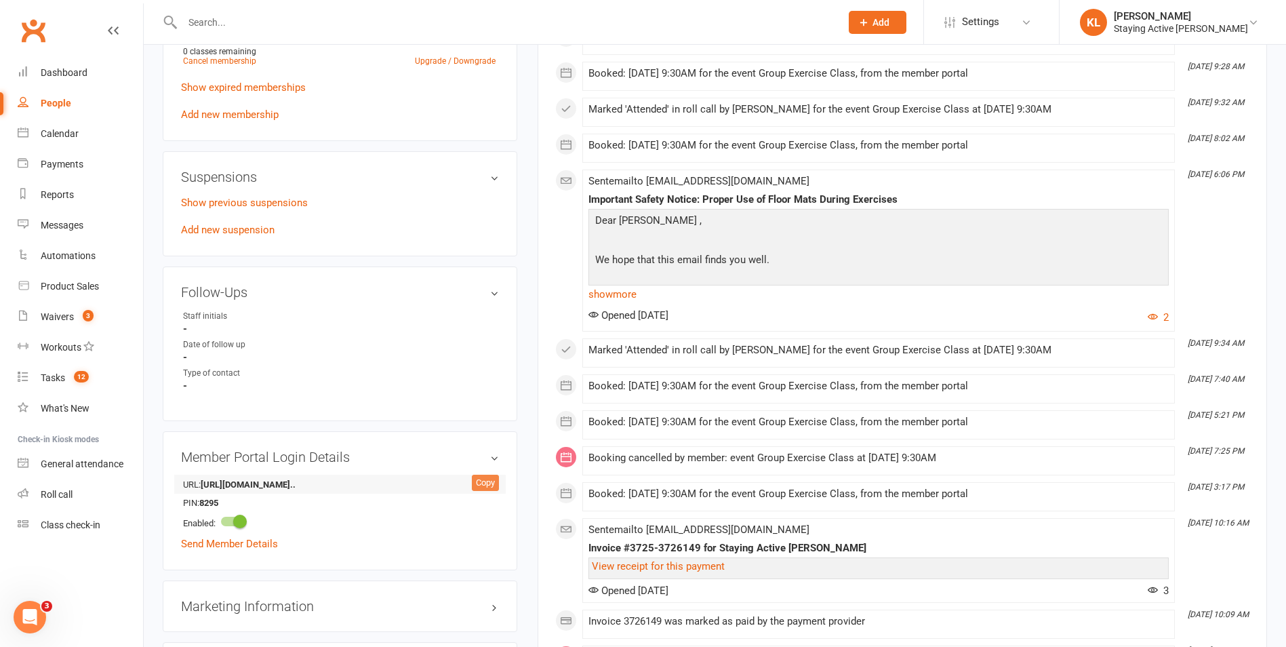
click at [475, 481] on div "Copy" at bounding box center [485, 483] width 27 height 16
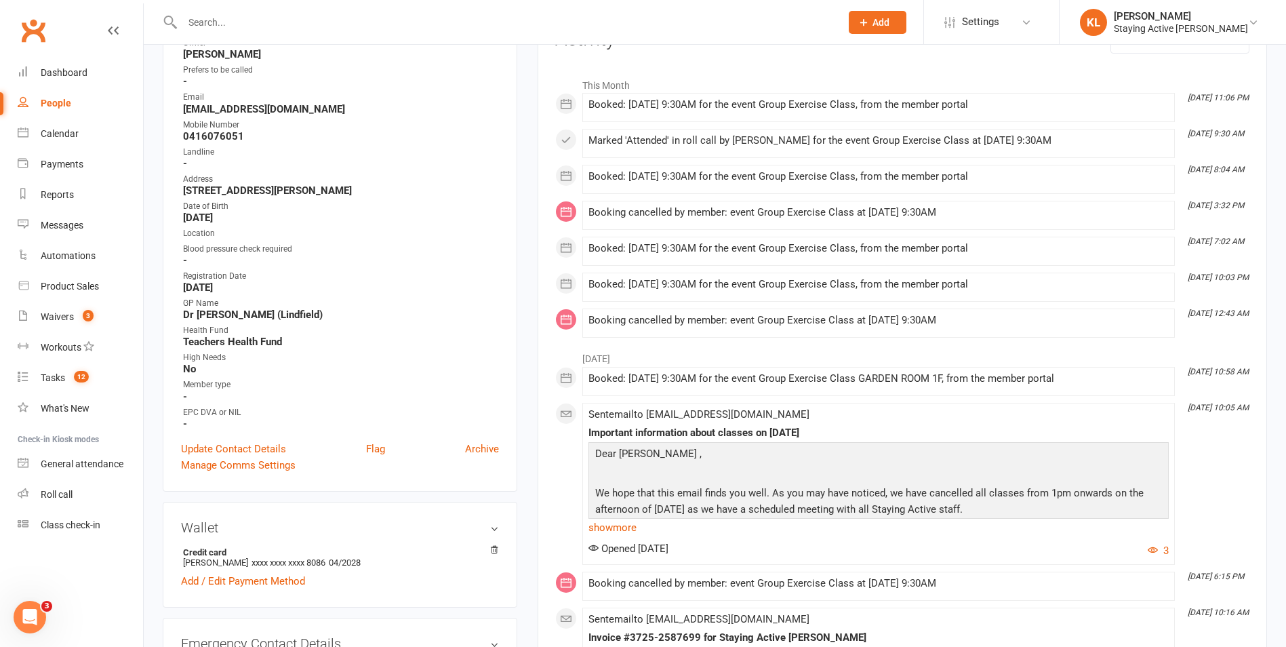
scroll to position [0, 0]
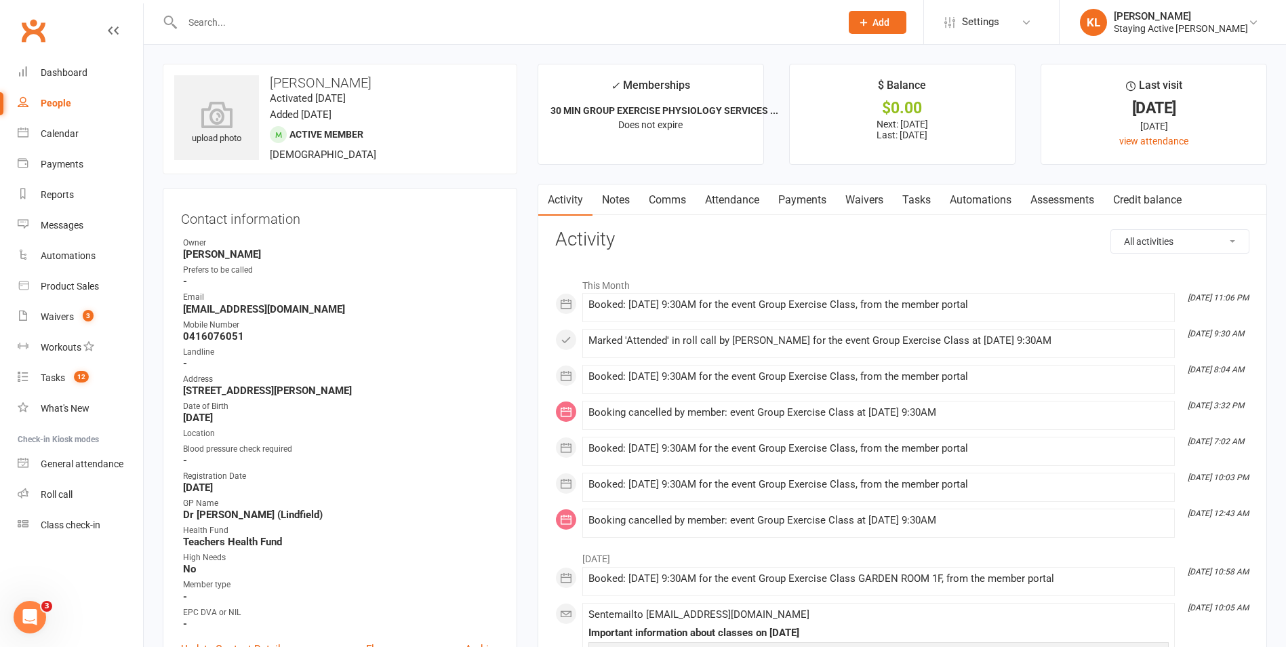
click at [235, 25] on input "text" at bounding box center [504, 22] width 653 height 19
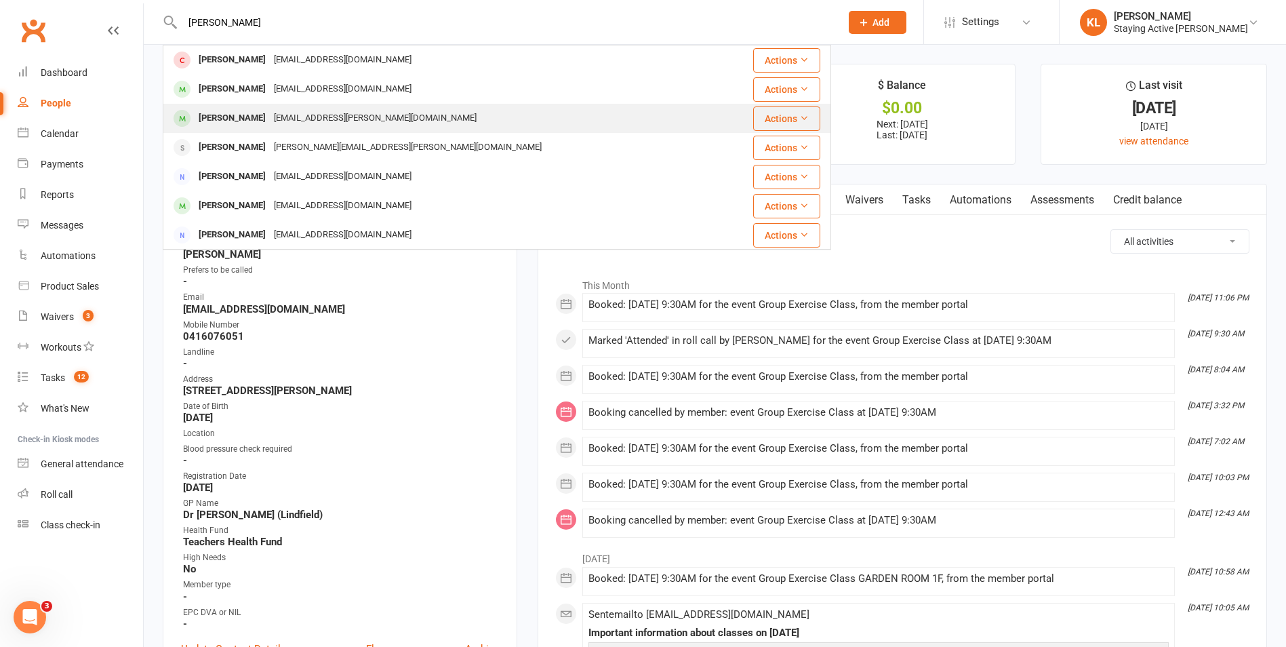
type input "carol fer"
click at [258, 123] on div "Carole Ferch-Johnson" at bounding box center [232, 118] width 75 height 20
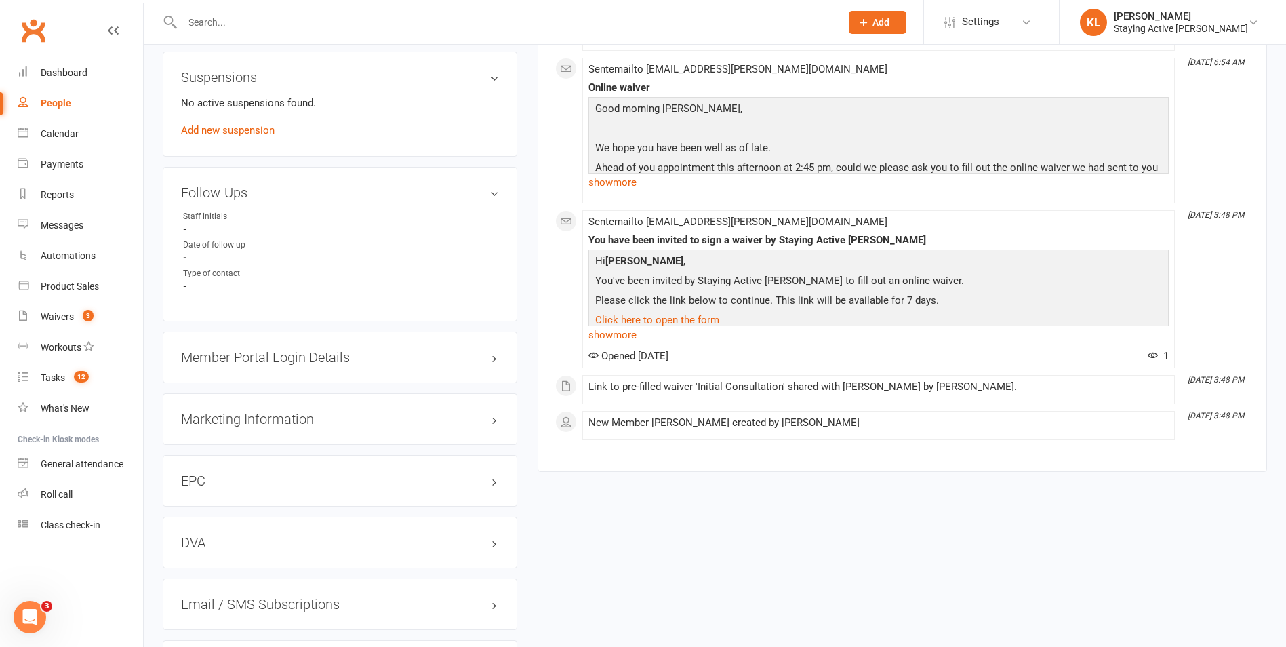
scroll to position [1081, 0]
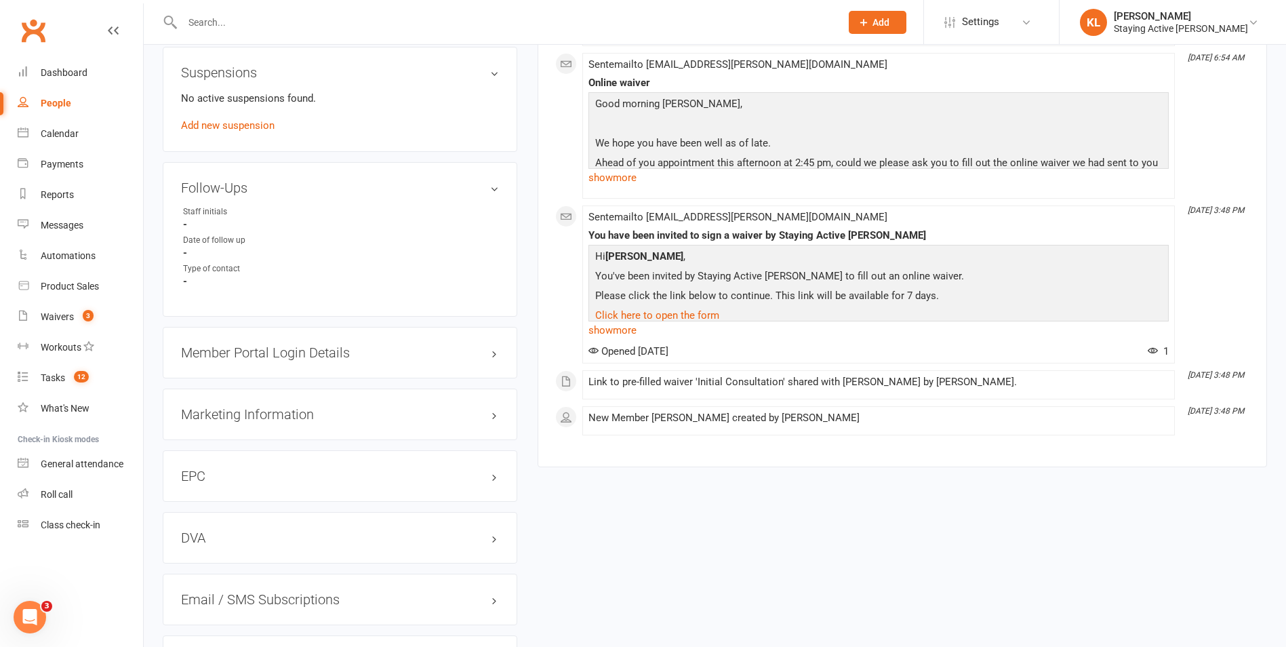
click at [275, 355] on h3 "Member Portal Login Details" at bounding box center [340, 352] width 318 height 15
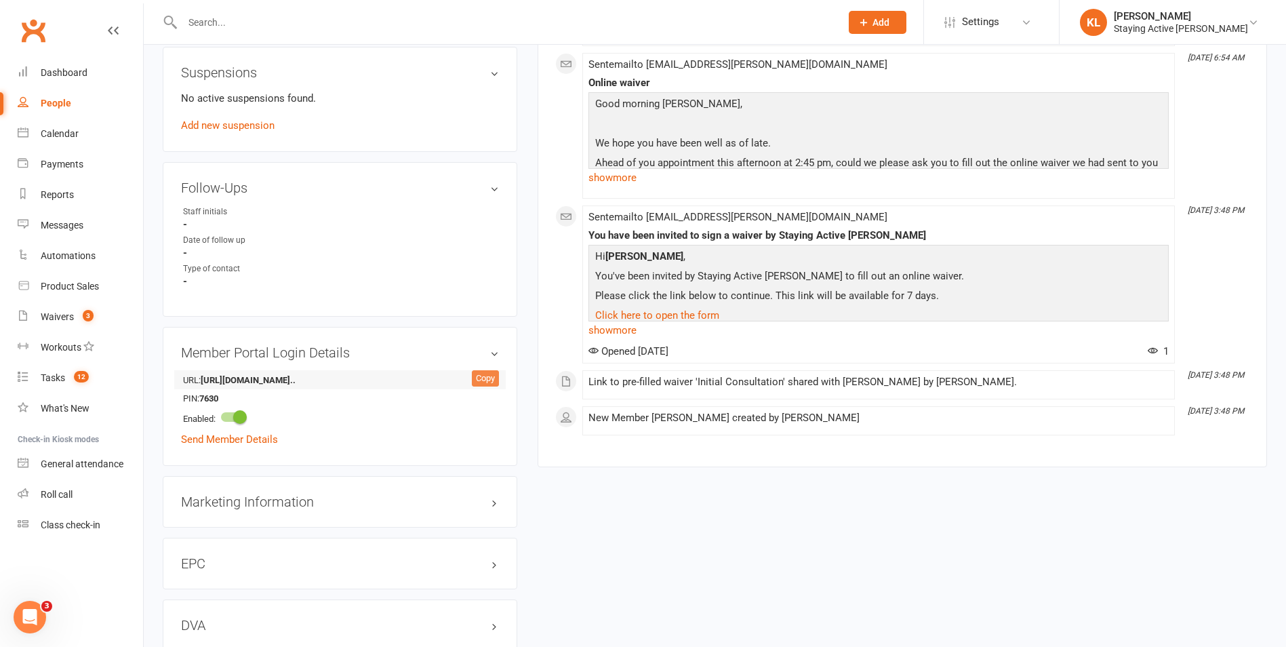
click at [485, 382] on div "Copy" at bounding box center [485, 378] width 27 height 16
